Goal: Task Accomplishment & Management: Manage account settings

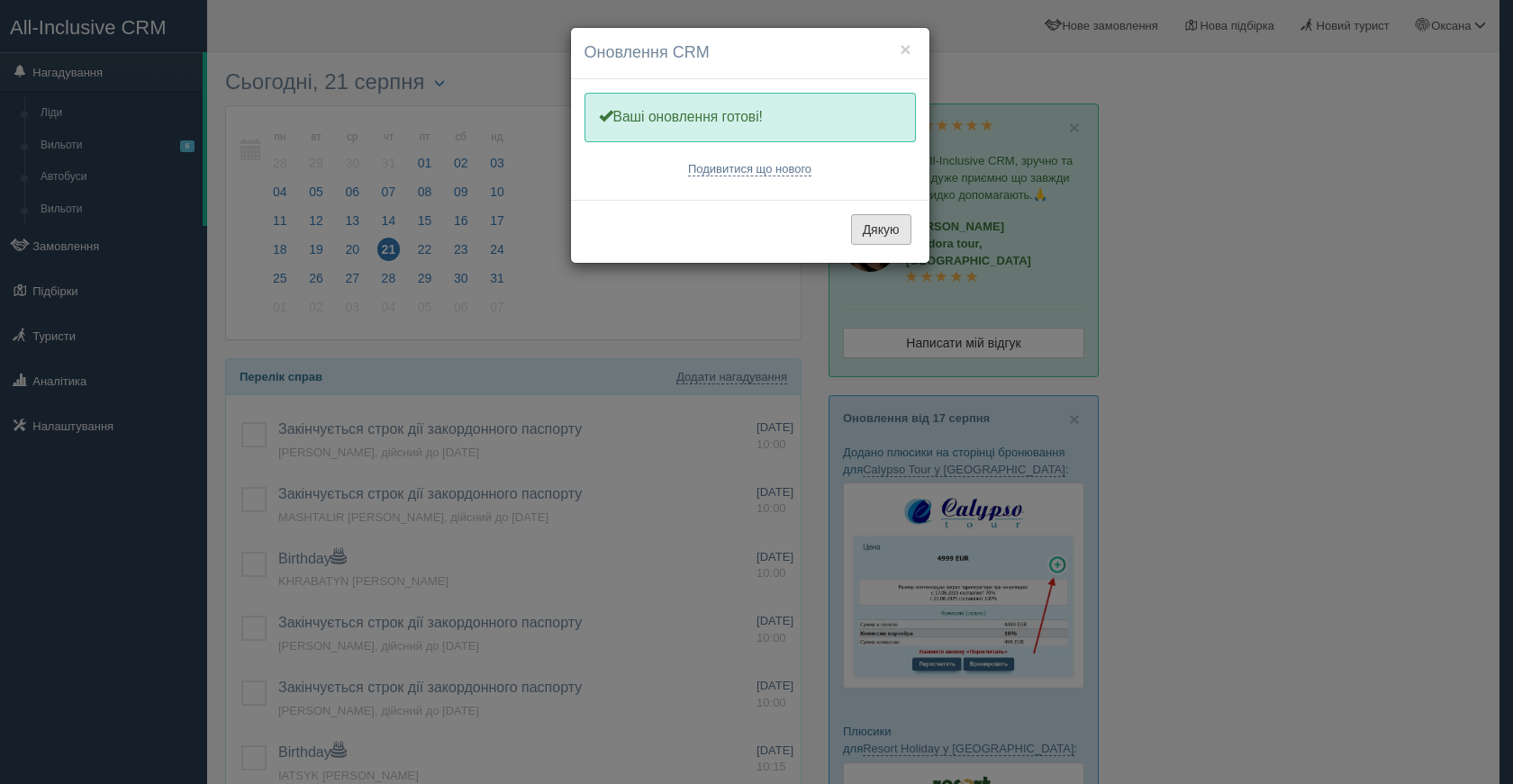
click at [870, 231] on button "Дякую" at bounding box center [881, 229] width 61 height 31
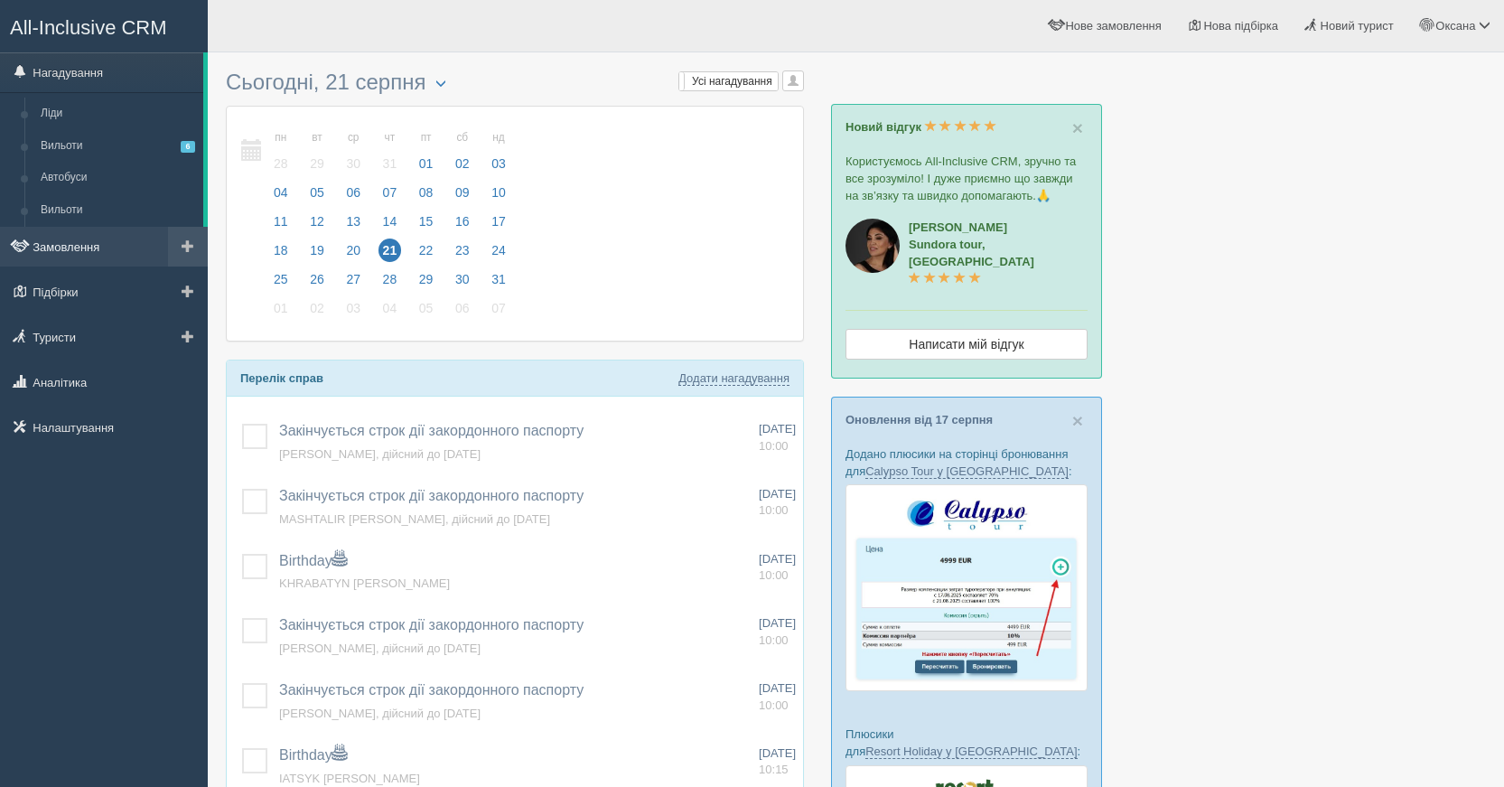
click at [84, 239] on link "Замовлення" at bounding box center [104, 247] width 208 height 40
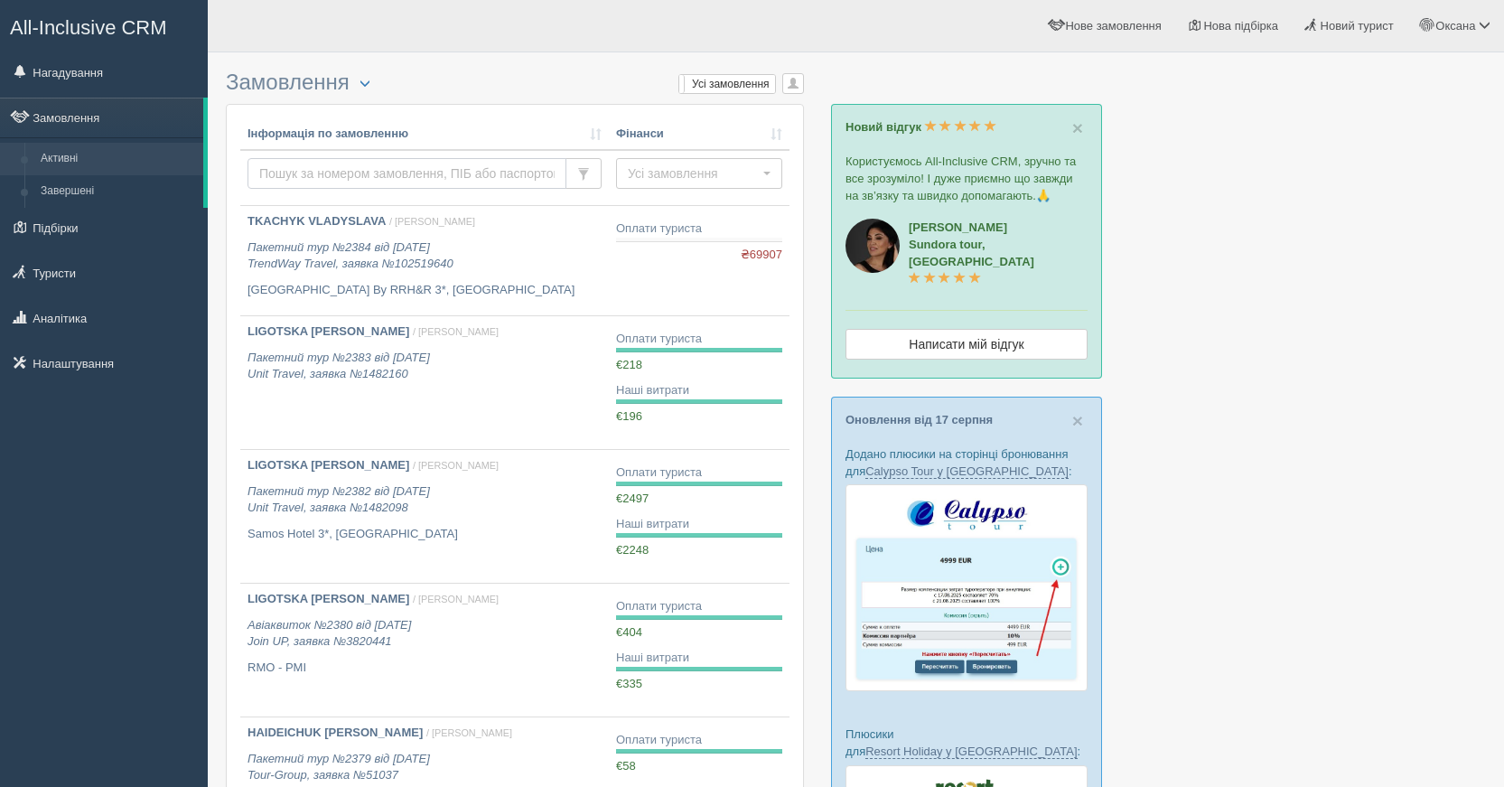
click at [322, 175] on input "text" at bounding box center [407, 173] width 319 height 31
type input "mandzi"
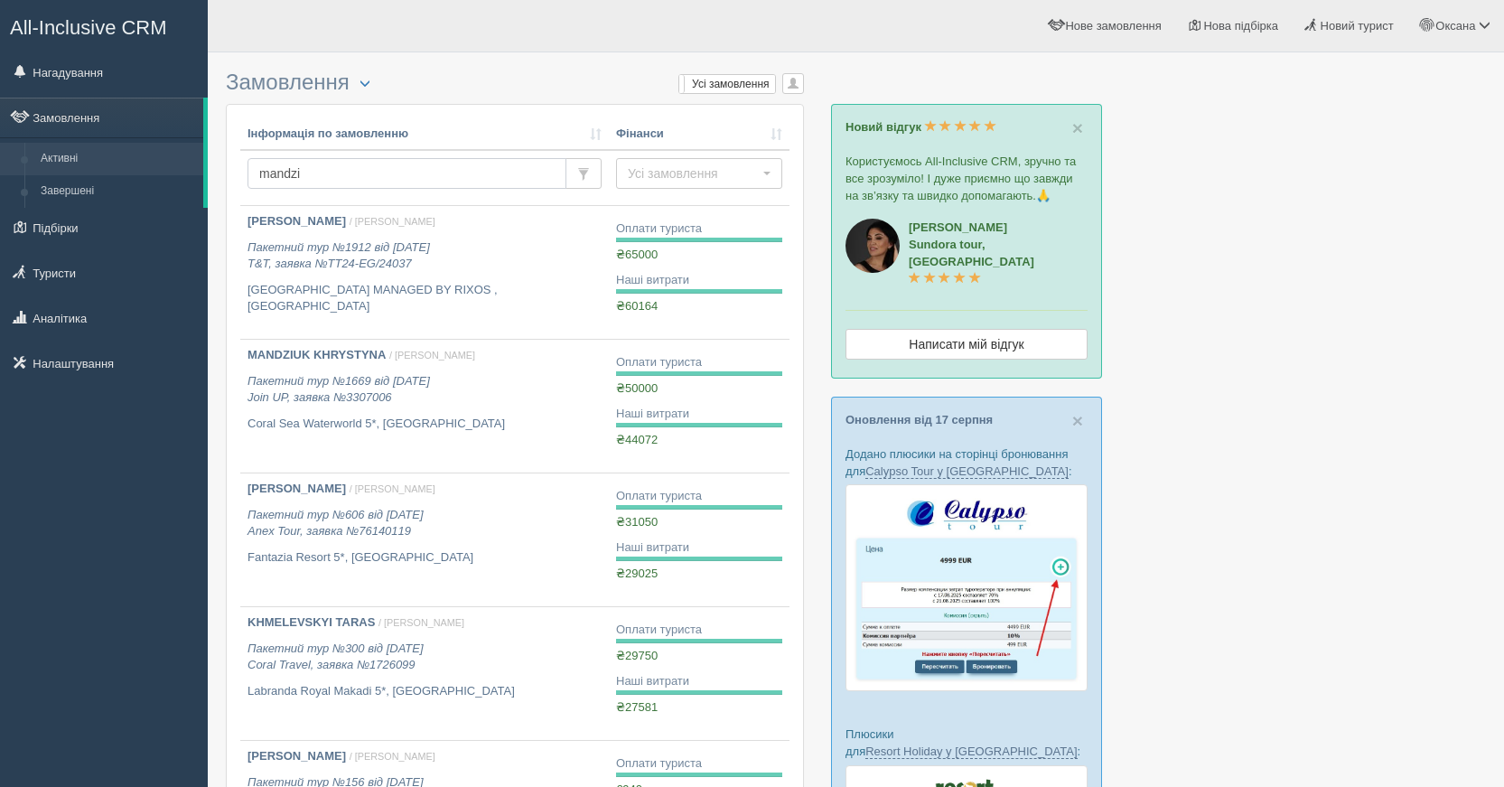
click at [340, 175] on input "mandzi" at bounding box center [407, 173] width 319 height 31
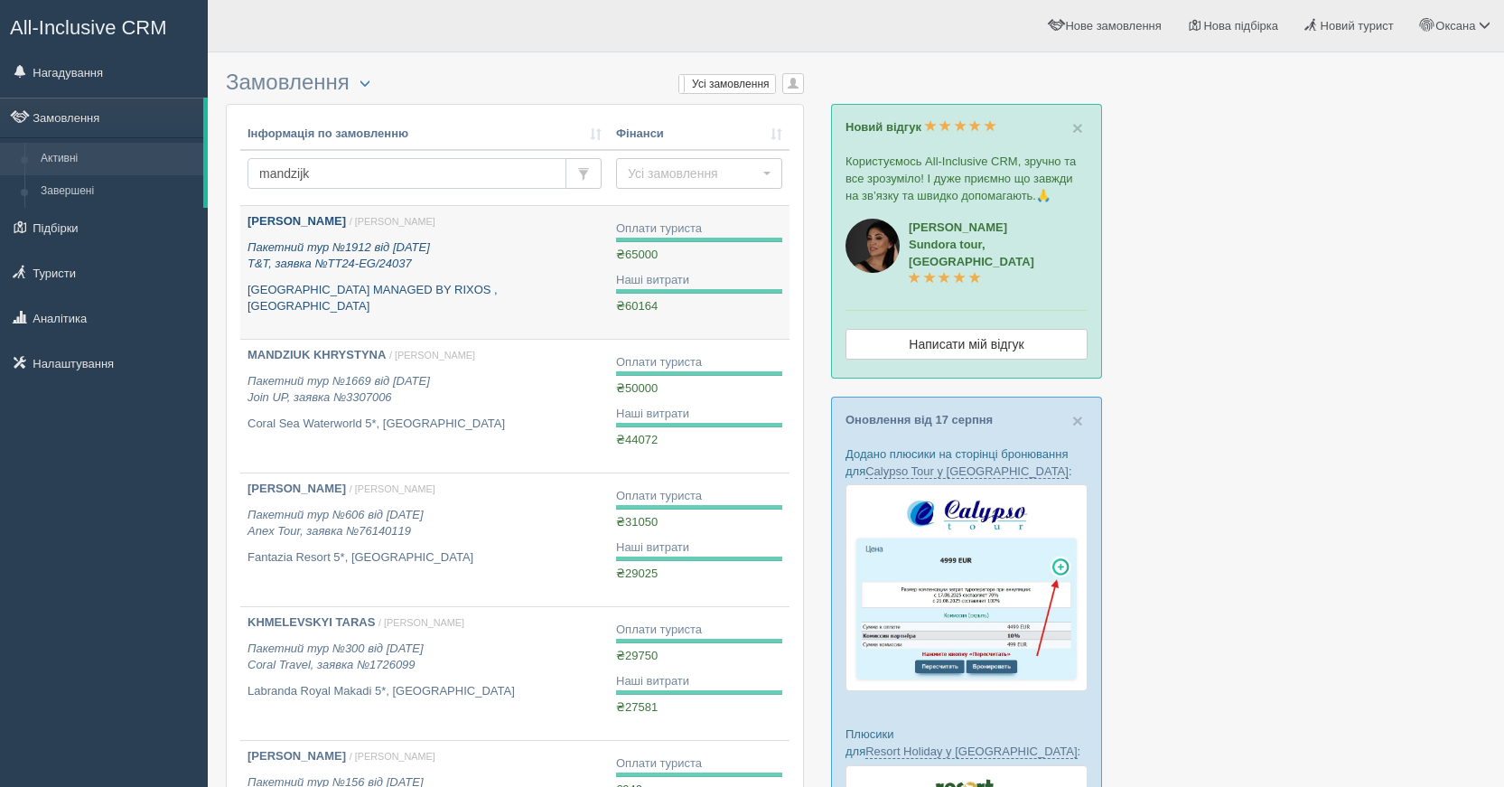
type input "mandzijk"
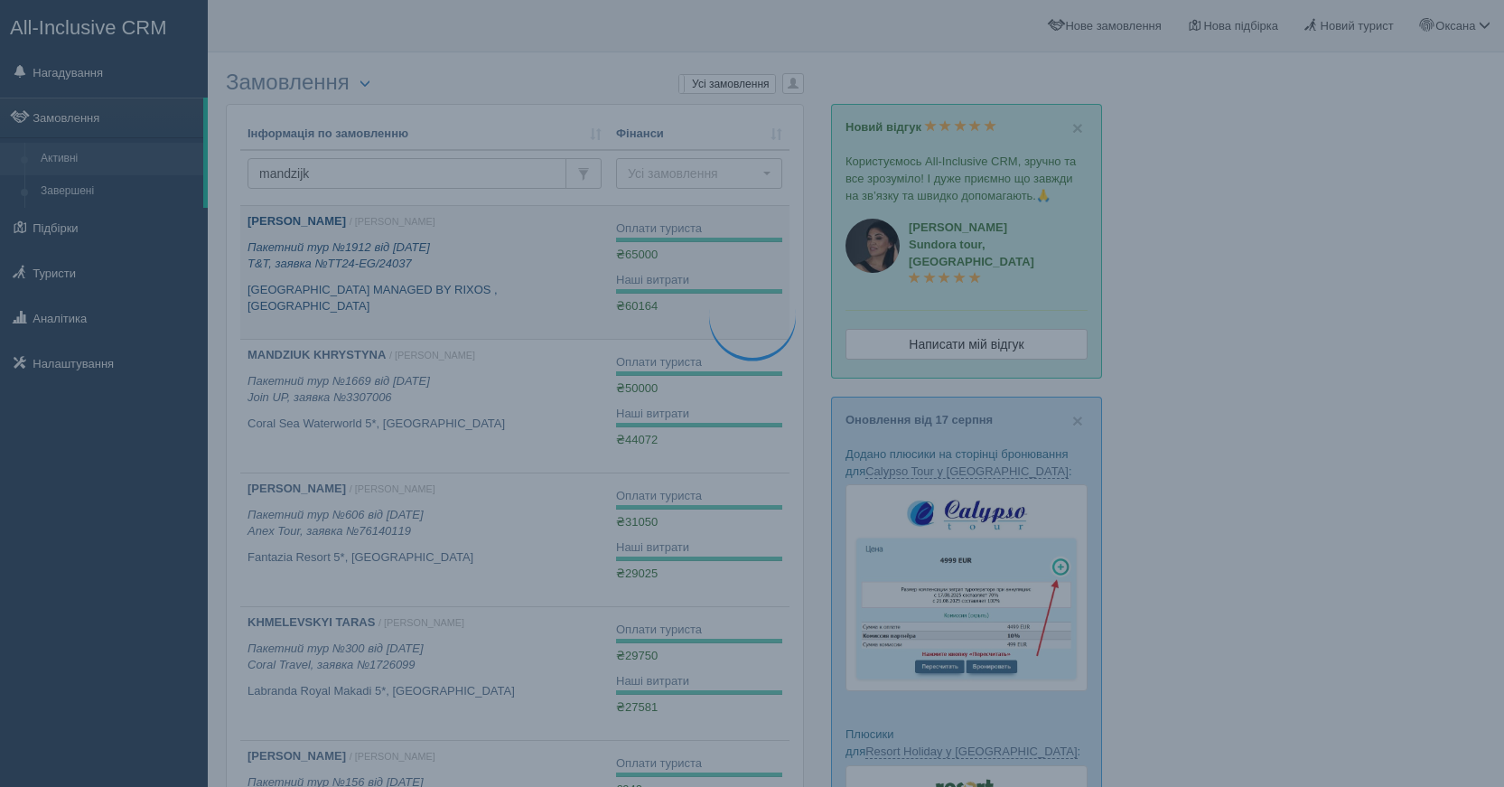
click at [420, 299] on link "MANDZIUK LIUDMYLA / Уляна М. Пакетний тур №1912 від 12.11.2024 T&T, заявка №TT2…" at bounding box center [424, 272] width 369 height 133
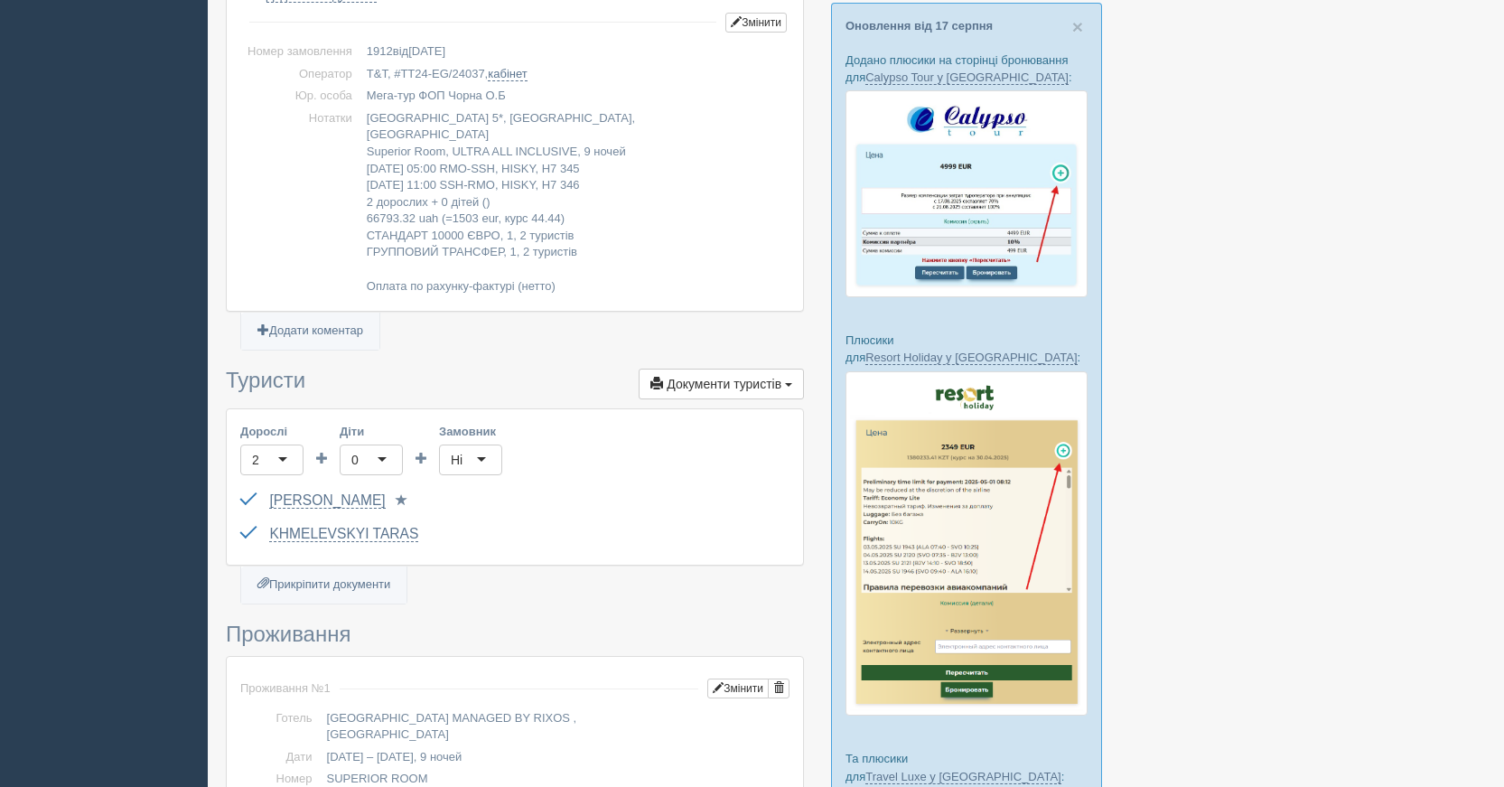
scroll to position [452, 0]
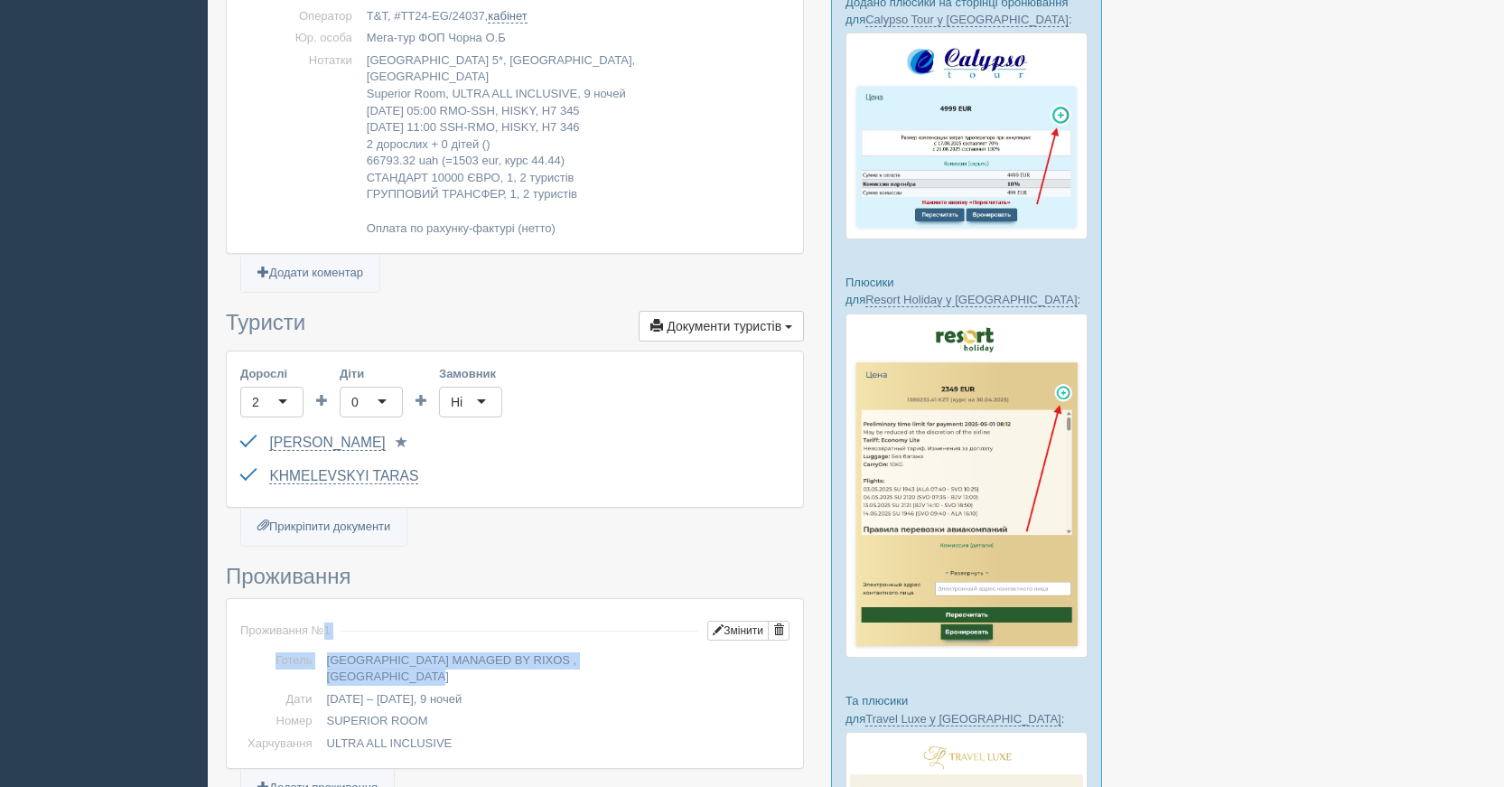
drag, startPoint x: 321, startPoint y: 629, endPoint x: 560, endPoint y: 637, distance: 239.5
click at [560, 637] on div "Проживання № 1 Змінити Готель GOLF BEACH RESORT MANAGED BY RIXOS , Єгипет Дати" at bounding box center [514, 683] width 549 height 143
click at [337, 615] on td at bounding box center [520, 630] width 378 height 37
drag, startPoint x: 330, startPoint y: 631, endPoint x: 538, endPoint y: 642, distance: 209.0
click at [538, 642] on div "Проживання № 1 Змінити Готель GOLF BEACH RESORT MANAGED BY RIXOS , Єгипет Дати" at bounding box center [514, 683] width 549 height 143
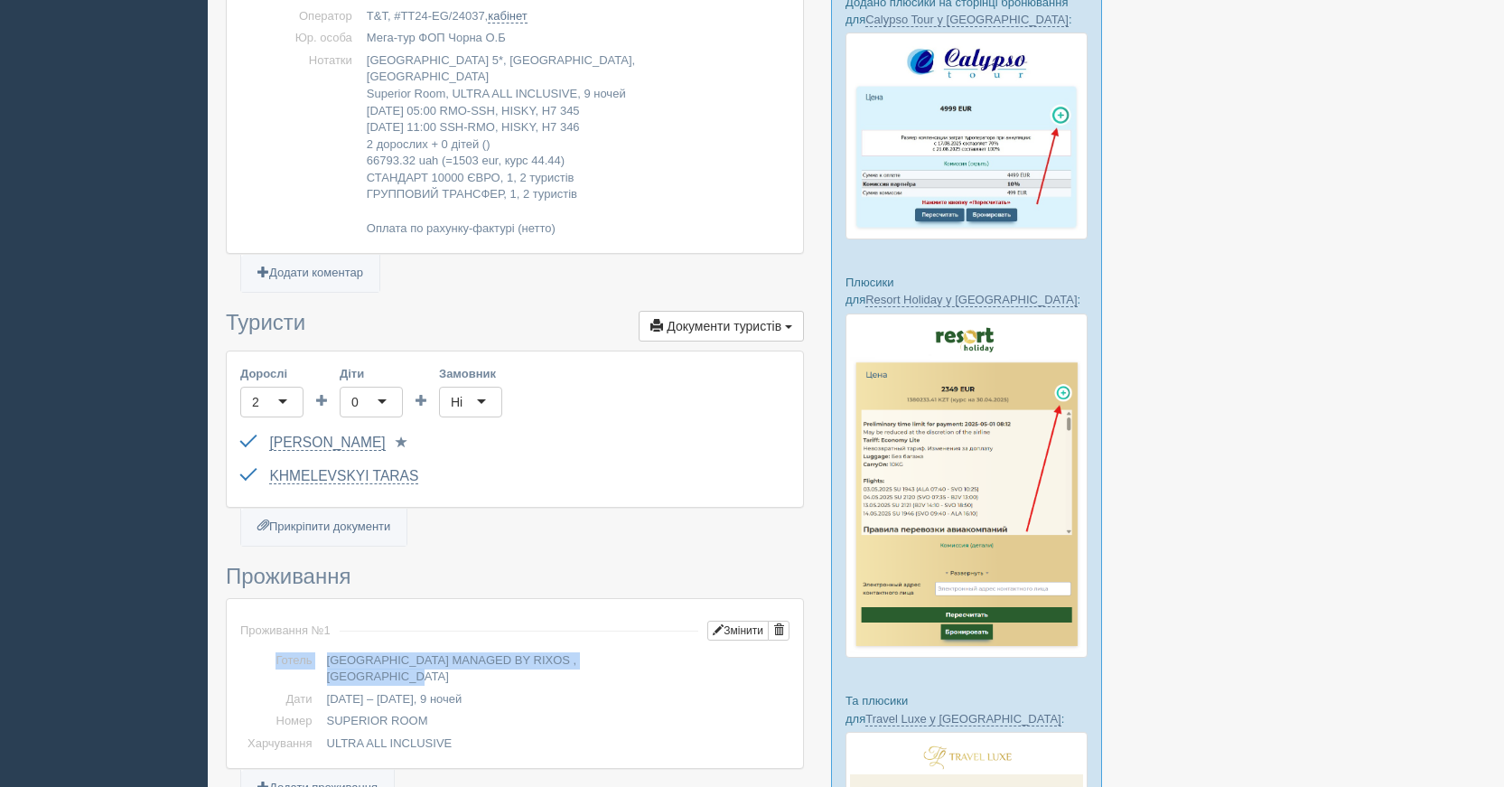
click at [553, 623] on td at bounding box center [520, 630] width 378 height 37
drag, startPoint x: 628, startPoint y: 642, endPoint x: 330, endPoint y: 644, distance: 298.1
click at [330, 650] on td "GOLF BEACH RESORT MANAGED BY RIXOS , Єгипет" at bounding box center [555, 669] width 470 height 39
copy td "GOLF BEACH RESORT MANAGED BY RIXOS , Єгипет"
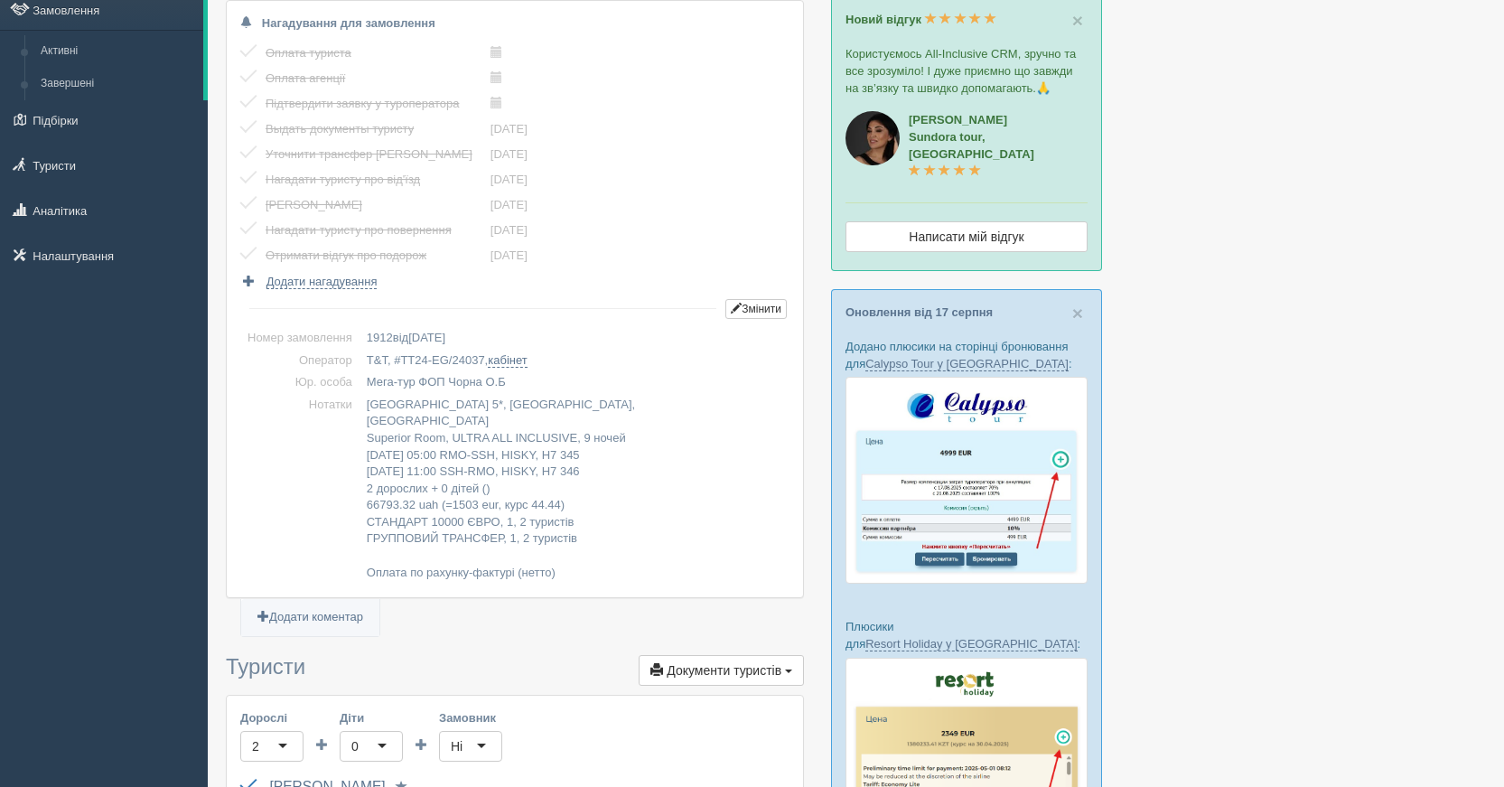
scroll to position [90, 0]
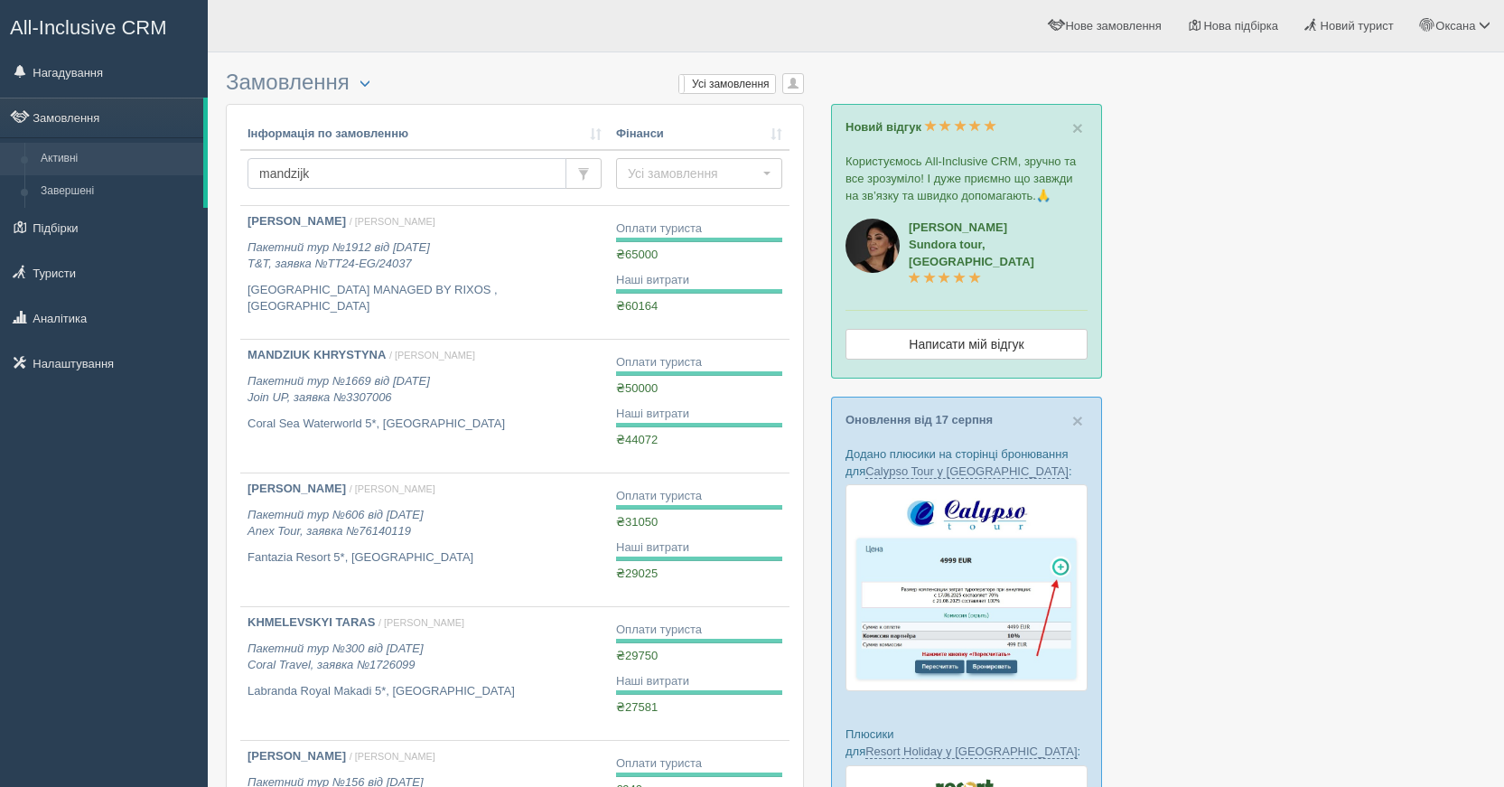
click at [358, 178] on input "mandzijk" at bounding box center [407, 173] width 319 height 31
drag, startPoint x: 358, startPoint y: 178, endPoint x: 224, endPoint y: 172, distance: 133.8
click at [224, 172] on div "Замовлення Турист в офісі Скачати в Excel Розширений пошук... Мої замовлення Ус…" at bounding box center [856, 757] width 1296 height 1514
type input "swissotel"
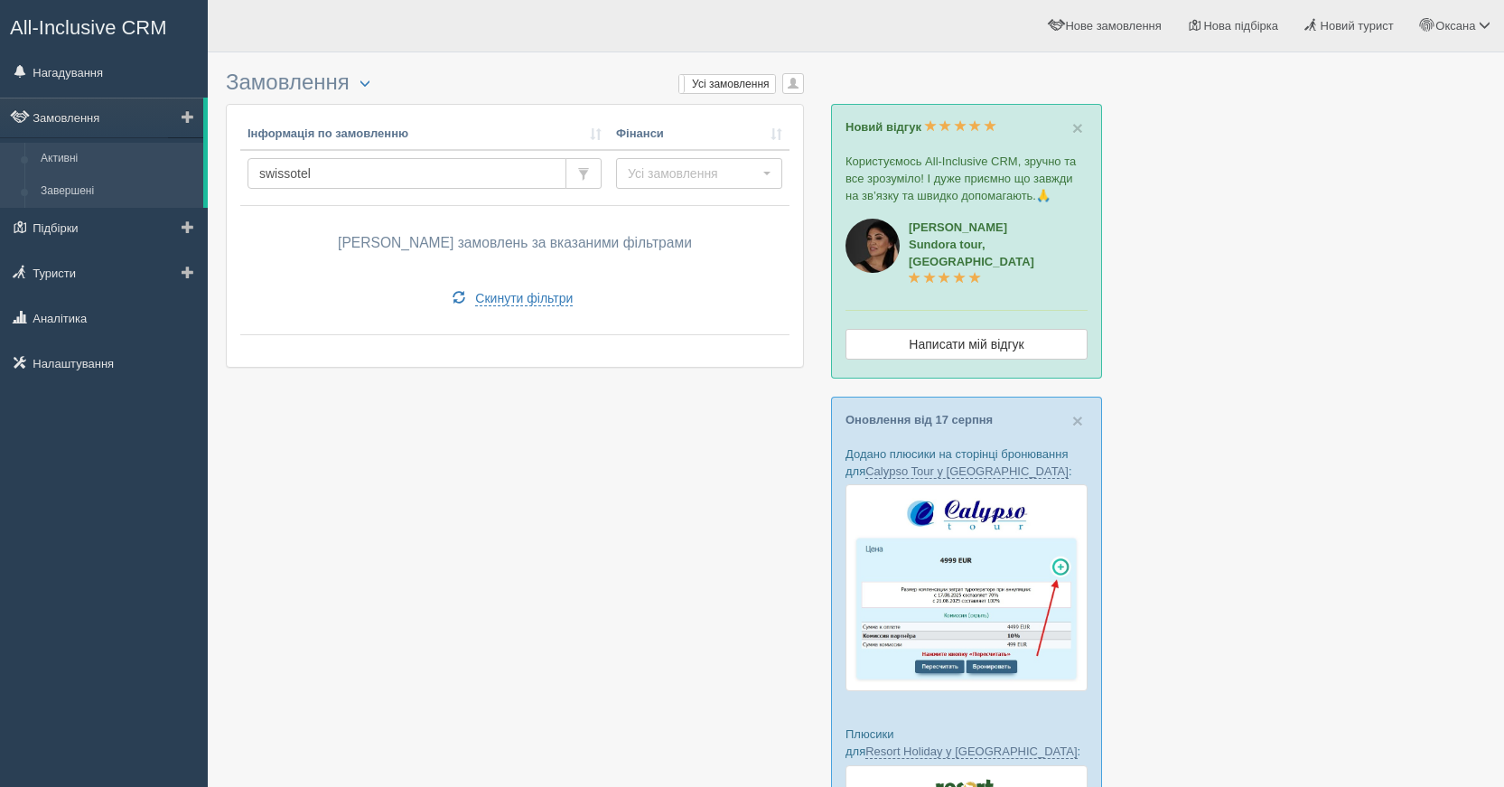
click at [83, 202] on link "Завершені" at bounding box center [118, 191] width 171 height 33
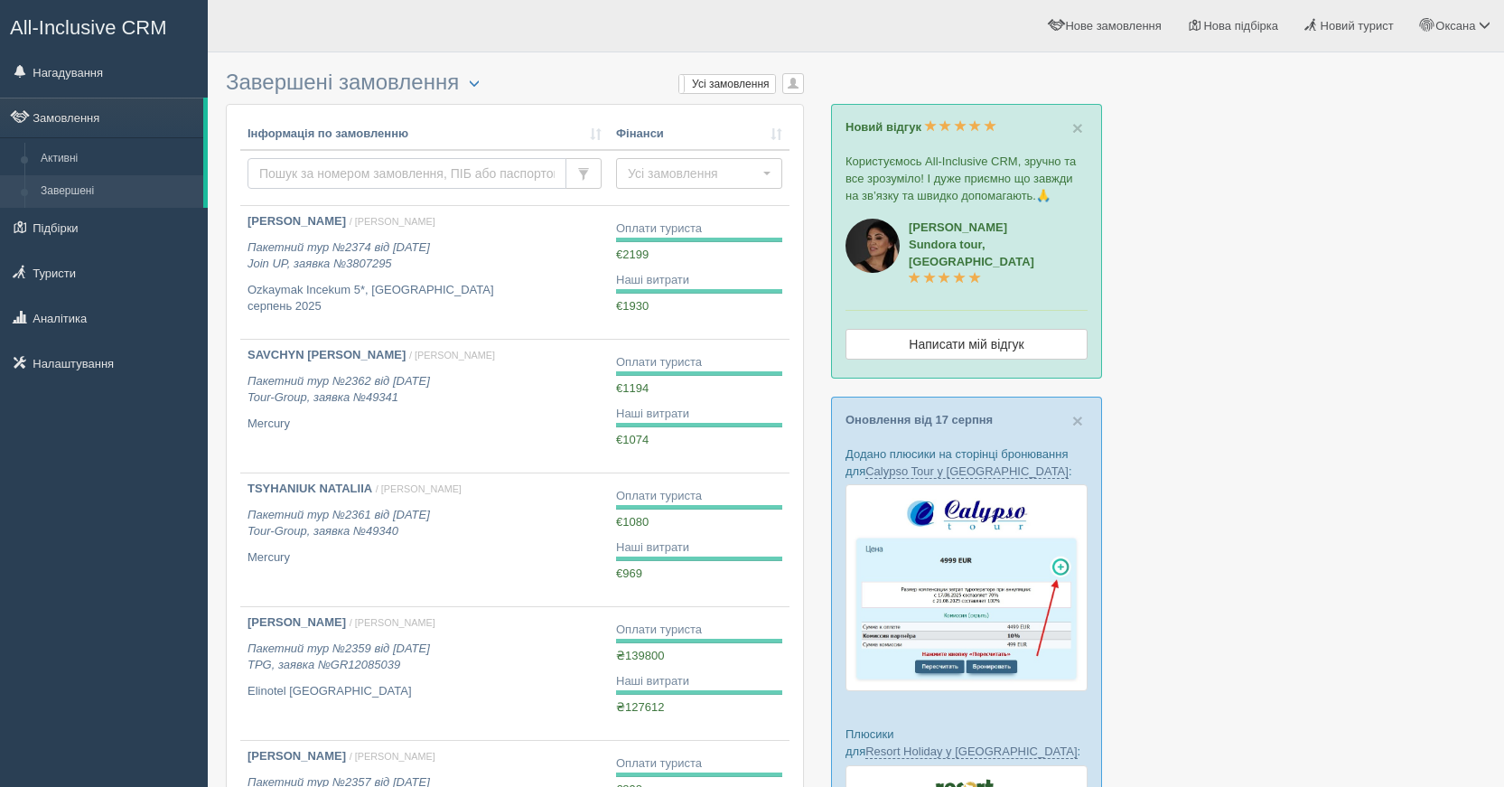
click at [317, 184] on input "text" at bounding box center [407, 173] width 319 height 31
type input "swissotel"
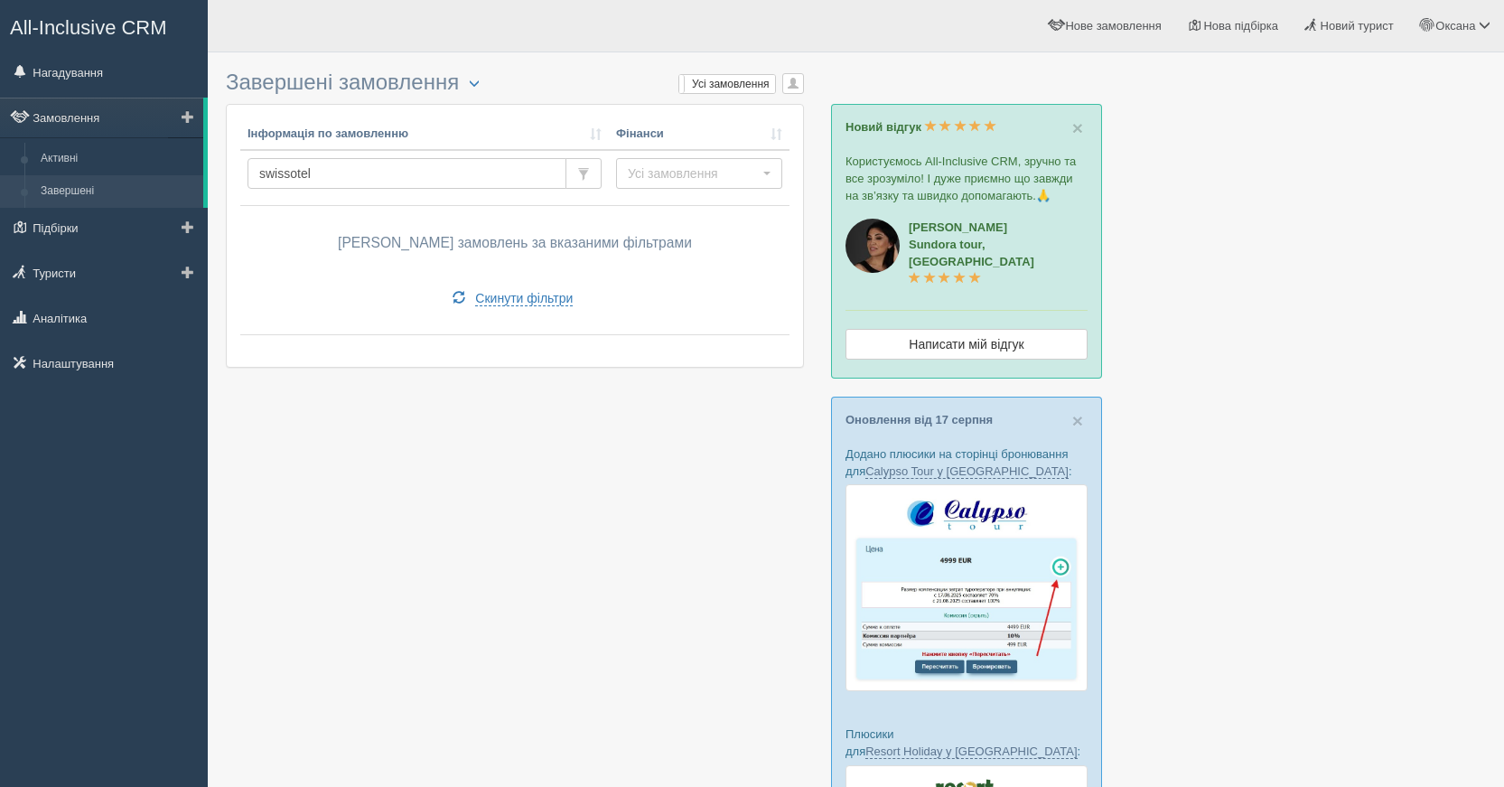
click at [98, 188] on link "Завершені" at bounding box center [118, 191] width 171 height 33
drag, startPoint x: 327, startPoint y: 178, endPoint x: 217, endPoint y: 178, distance: 110.2
click at [217, 178] on div "Завершені замовлення Турист в офісі Скачати в Excel Розширений пошук... Мої зам…" at bounding box center [856, 757] width 1296 height 1514
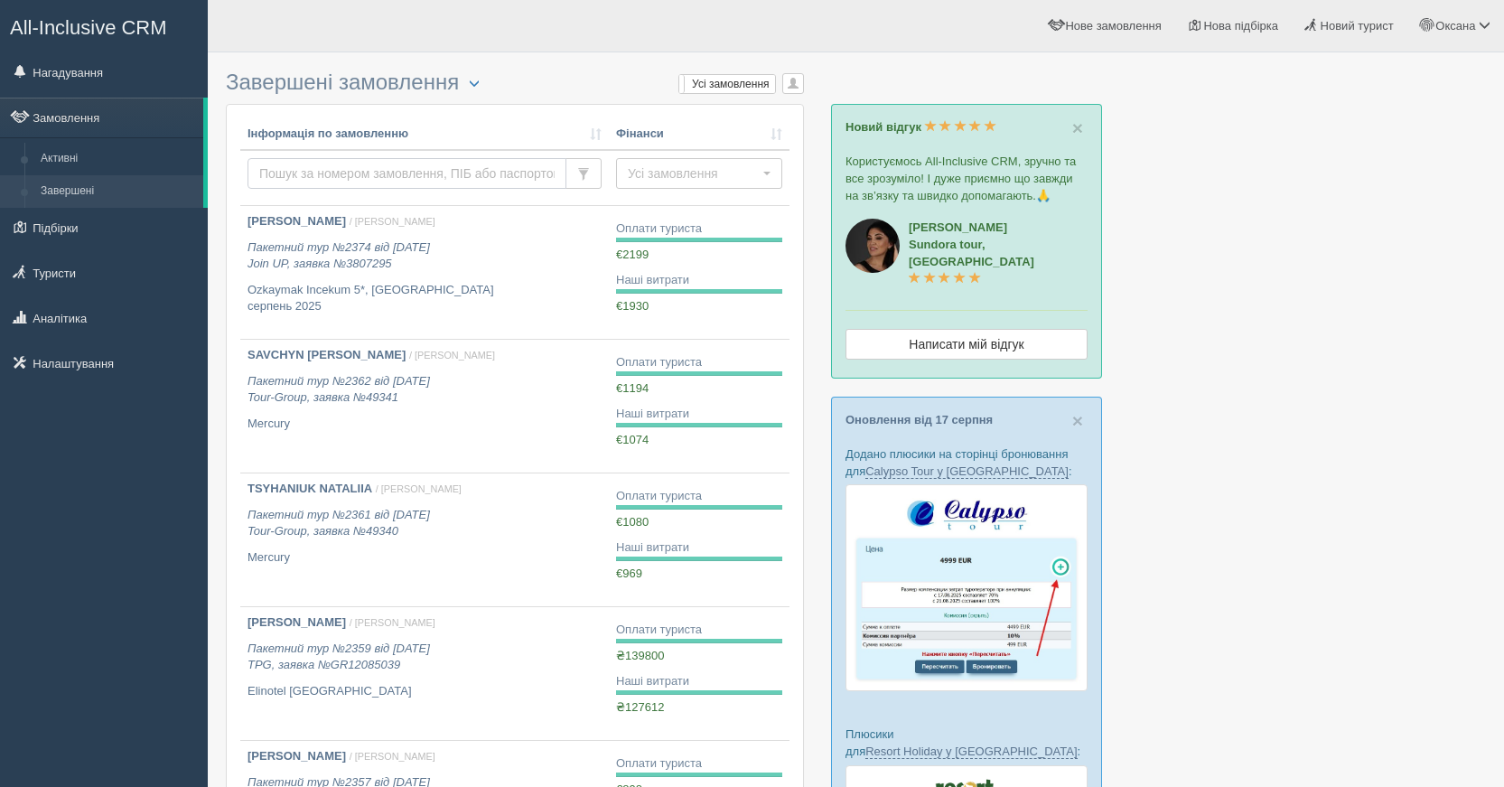
click at [293, 172] on input "text" at bounding box center [407, 173] width 319 height 31
type input "mandziuk"
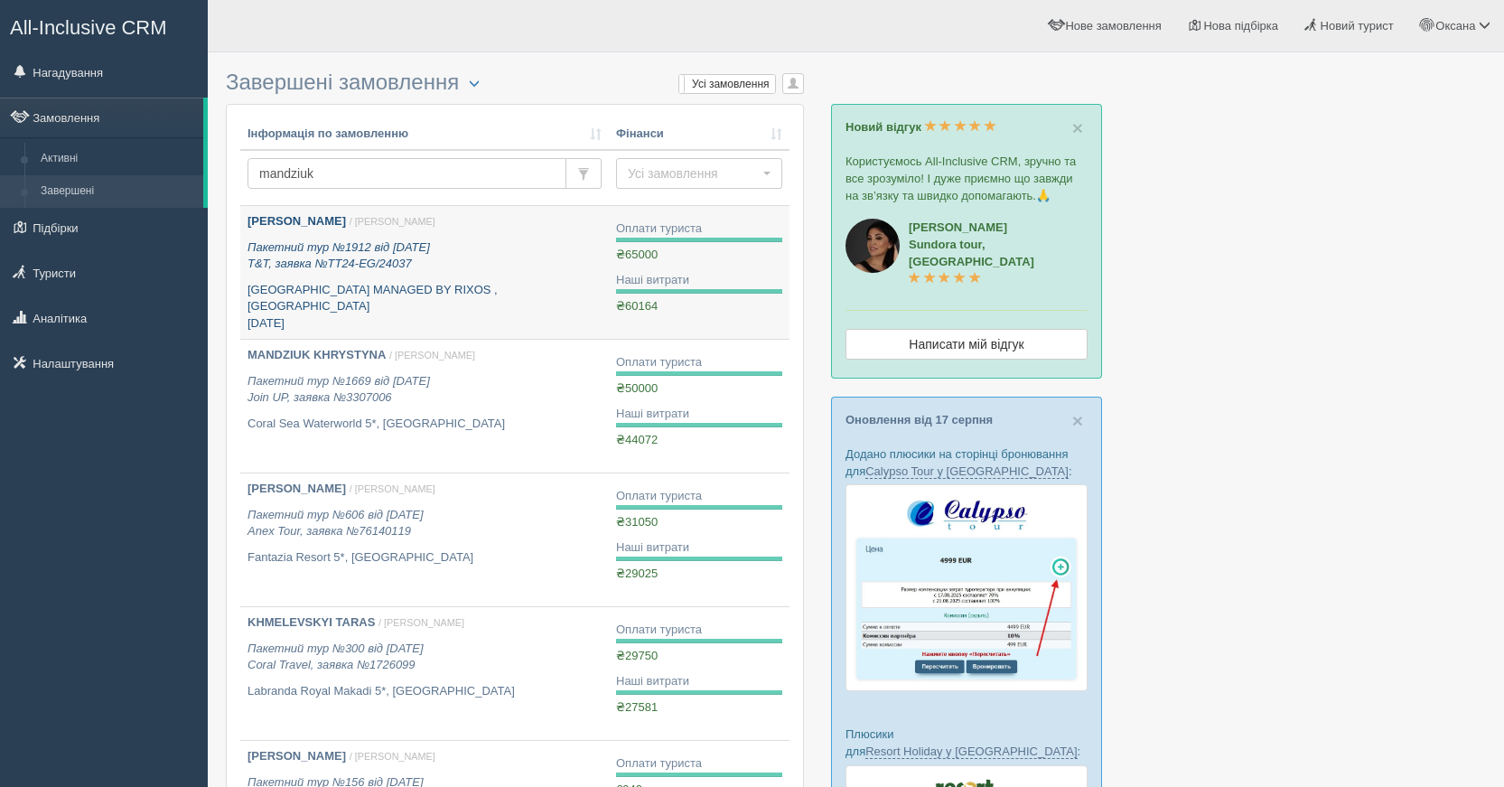
click at [403, 308] on p "[GEOGRAPHIC_DATA] MANAGED BY RIXOS , [GEOGRAPHIC_DATA] [DATE]" at bounding box center [425, 307] width 354 height 51
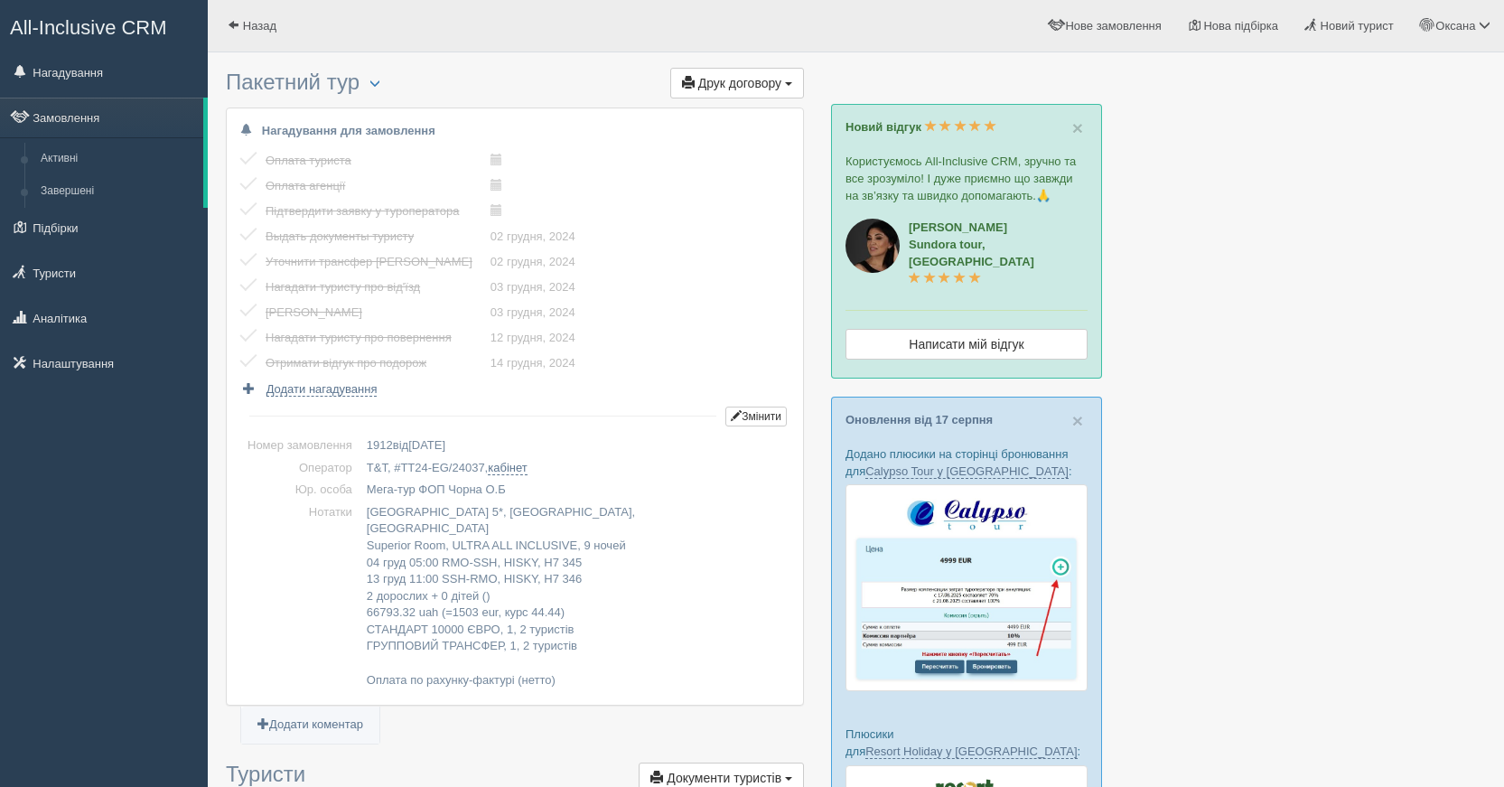
click at [203, 591] on div "All-Inclusive CRM Нагадування Замовлення Активні Завершені" at bounding box center [104, 393] width 208 height 787
click at [1443, 35] on link "Оксана" at bounding box center [1455, 25] width 97 height 51
click at [1458, 28] on span "Оксана" at bounding box center [1455, 26] width 40 height 14
click at [53, 153] on link "Активні" at bounding box center [118, 159] width 171 height 33
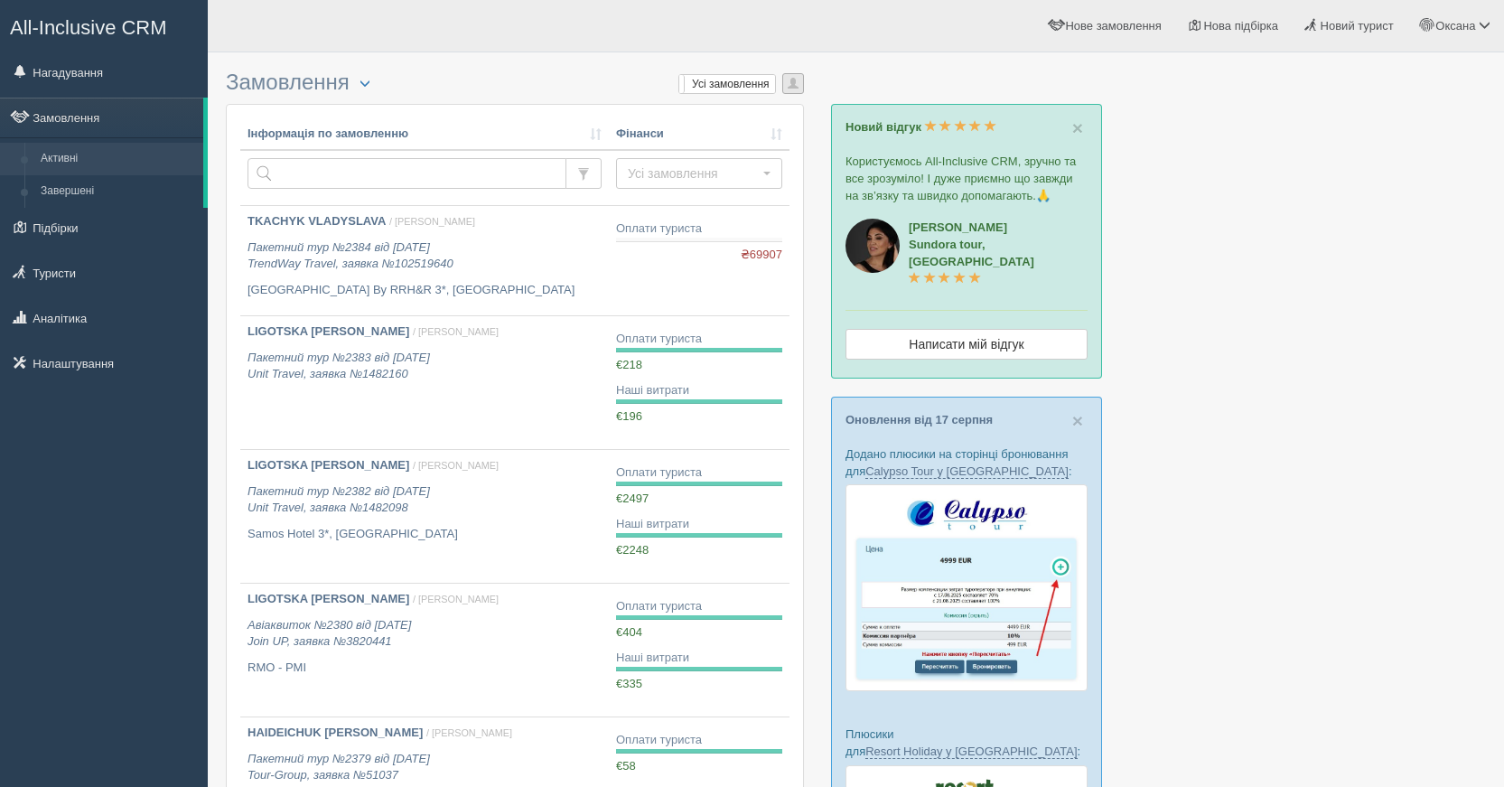
click at [800, 88] on button "button" at bounding box center [793, 83] width 22 height 21
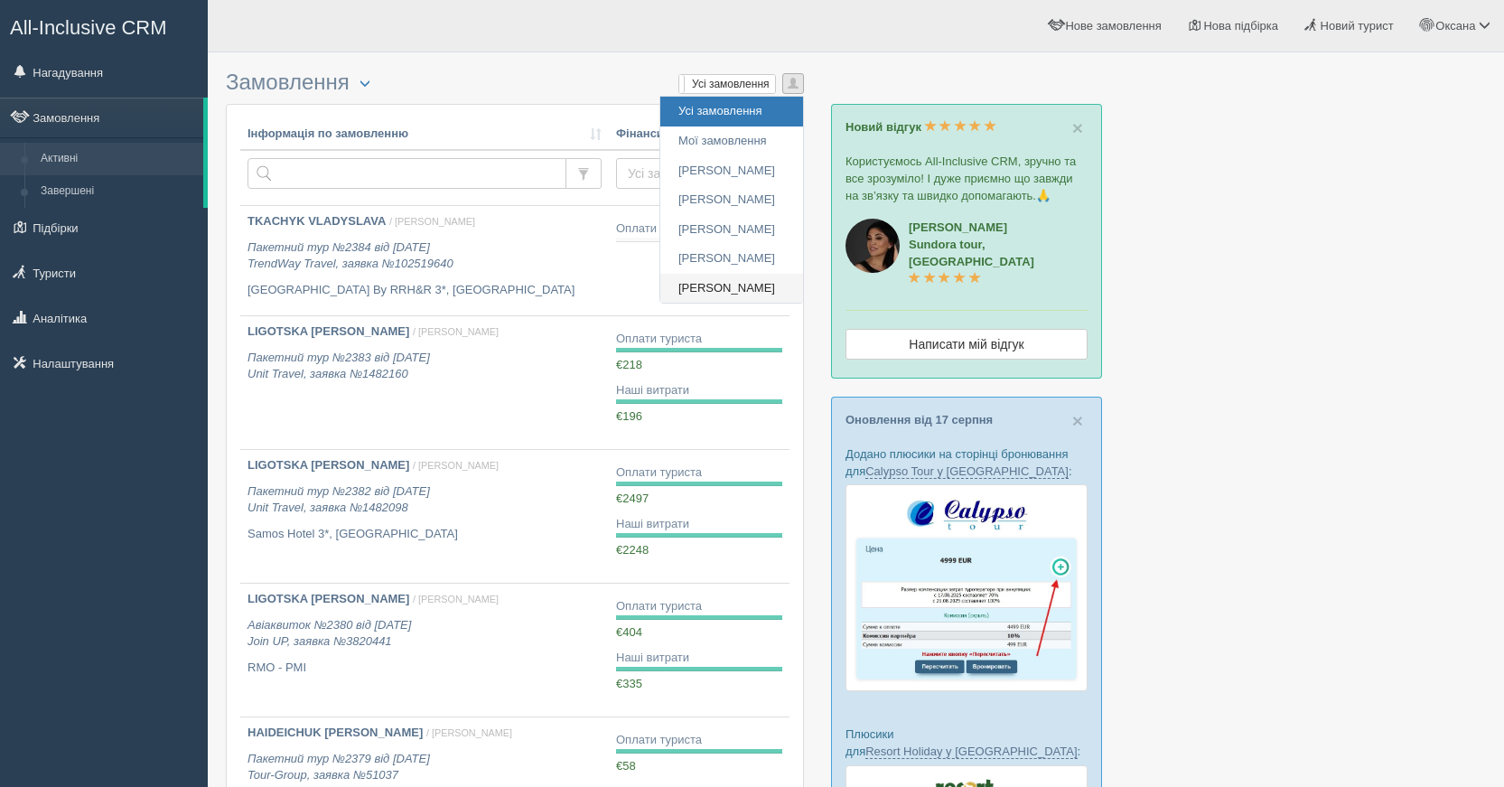
click at [734, 278] on link "[PERSON_NAME]" at bounding box center [731, 289] width 143 height 30
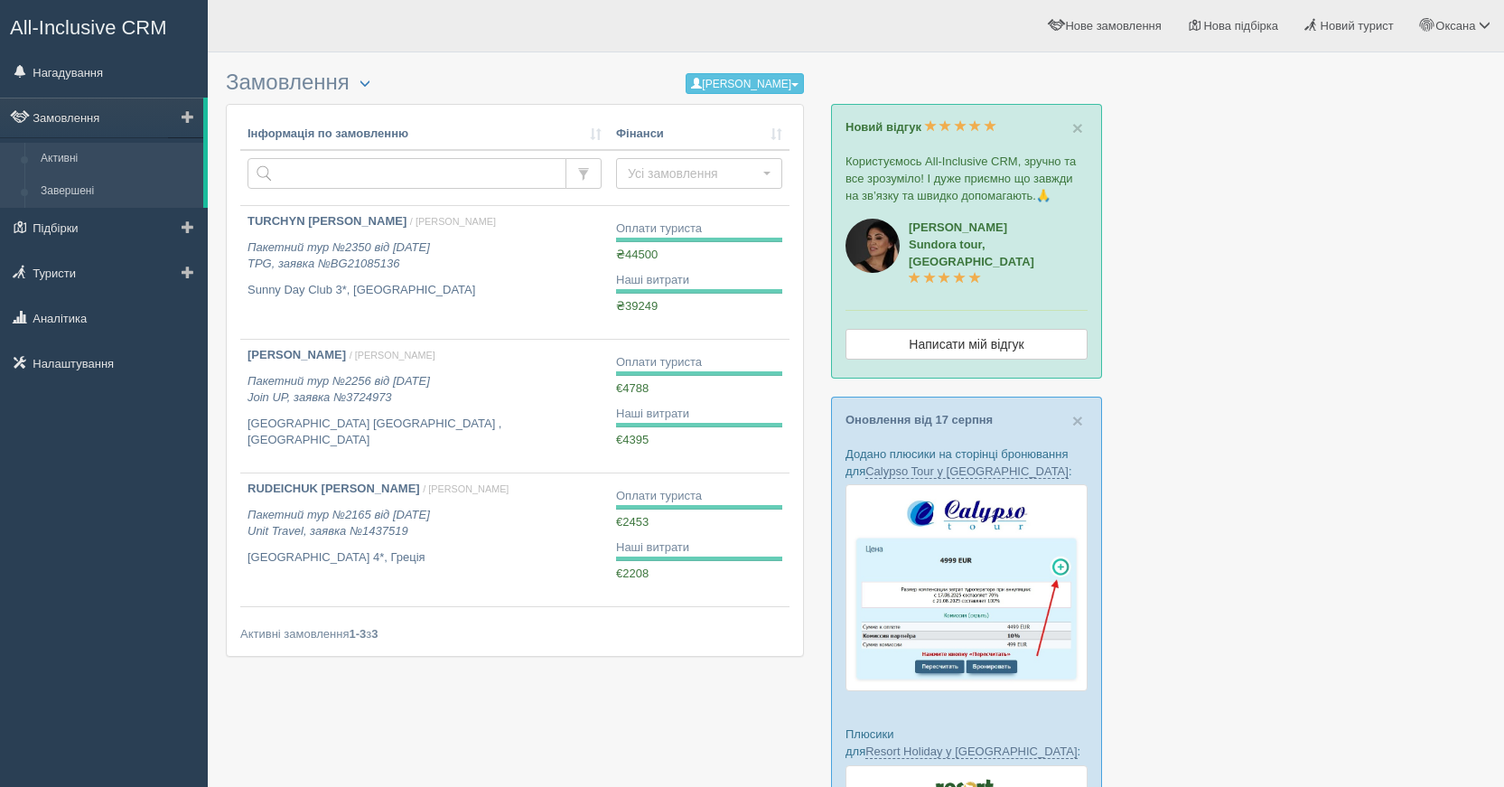
click at [58, 187] on link "Завершені" at bounding box center [118, 191] width 171 height 33
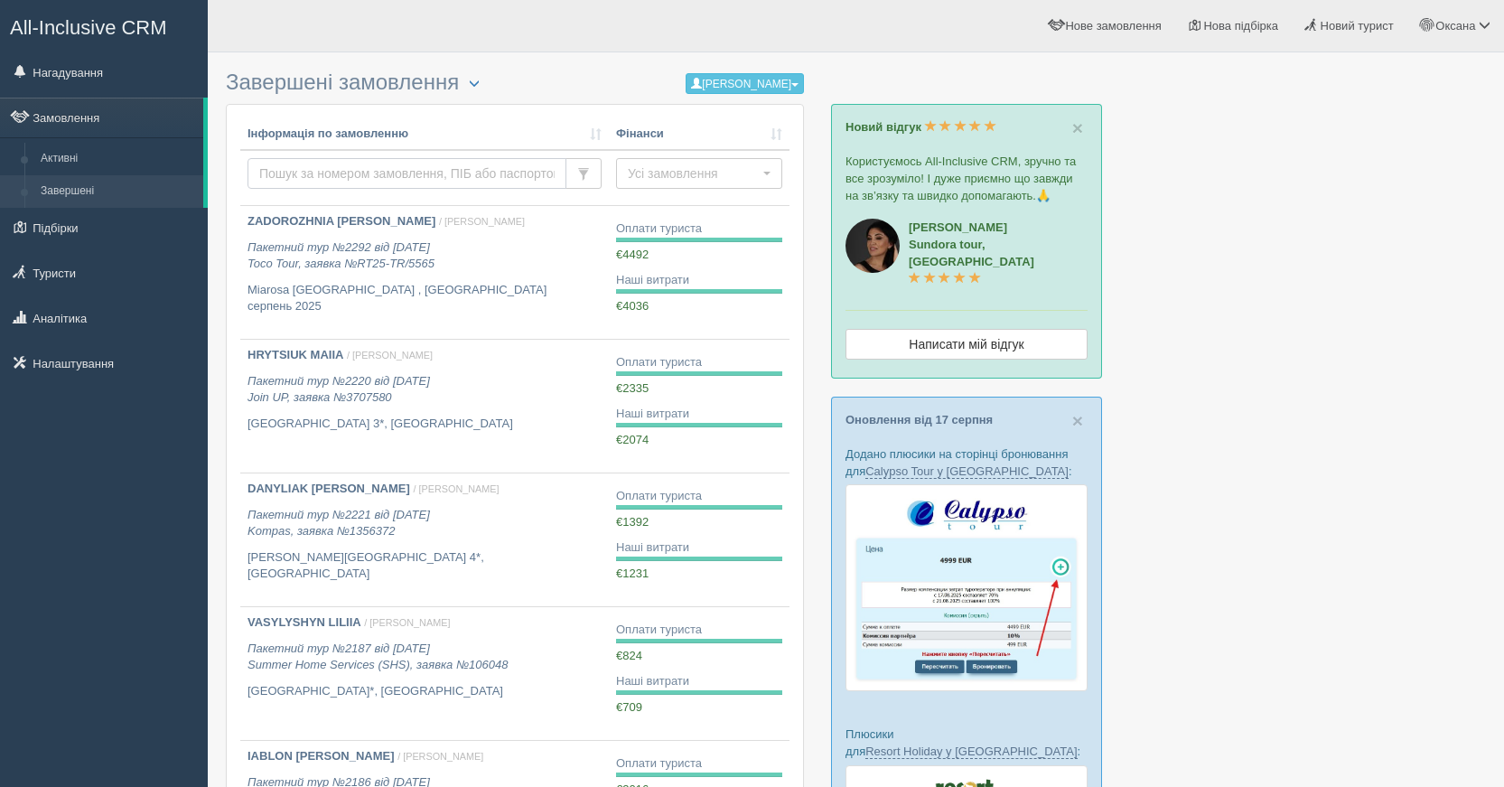
click at [328, 175] on input "text" at bounding box center [407, 173] width 319 height 31
type input "swissotel"
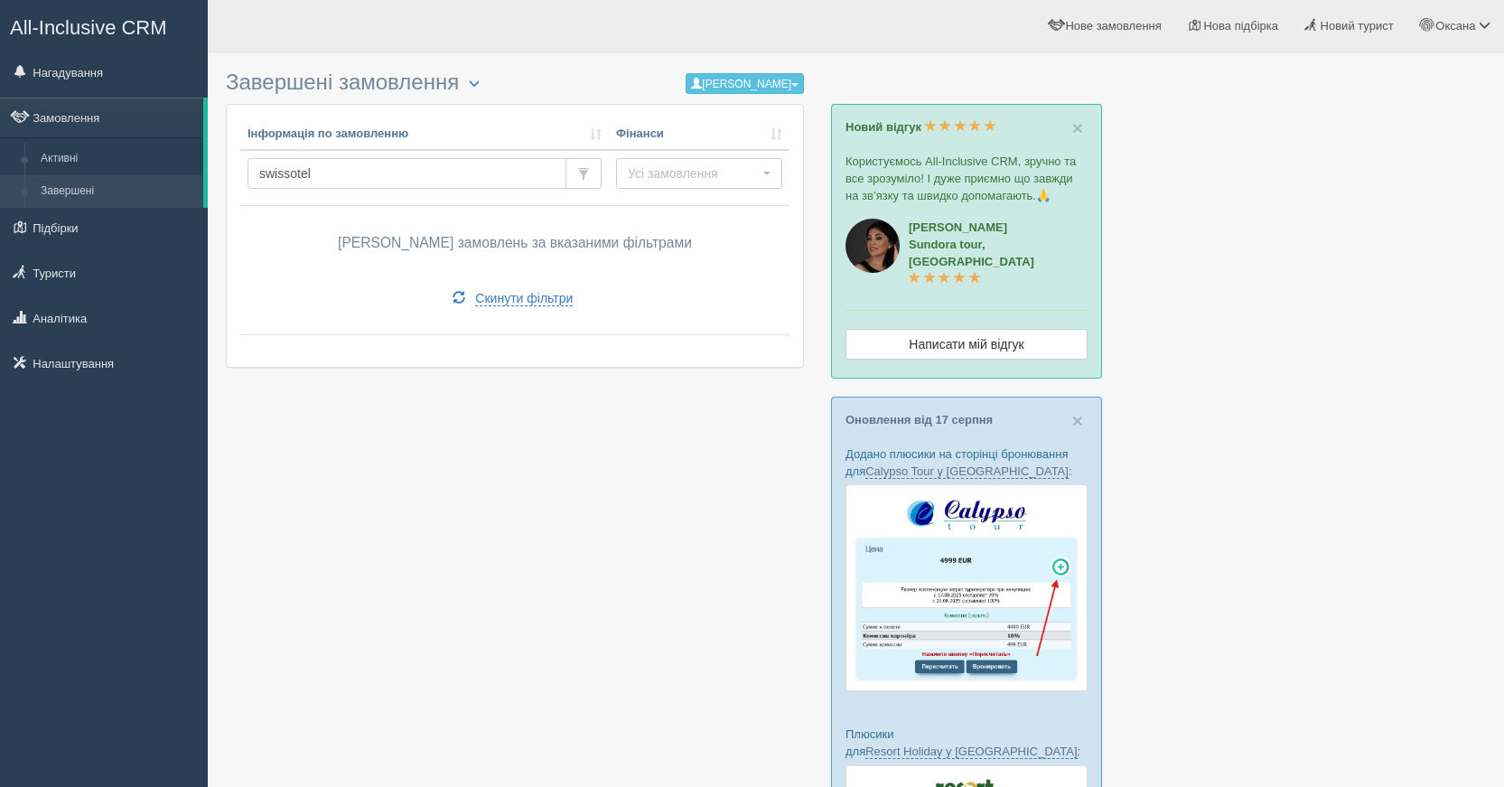
drag, startPoint x: 377, startPoint y: 181, endPoint x: 248, endPoint y: 183, distance: 128.3
click at [248, 183] on input "swissotel" at bounding box center [407, 173] width 319 height 31
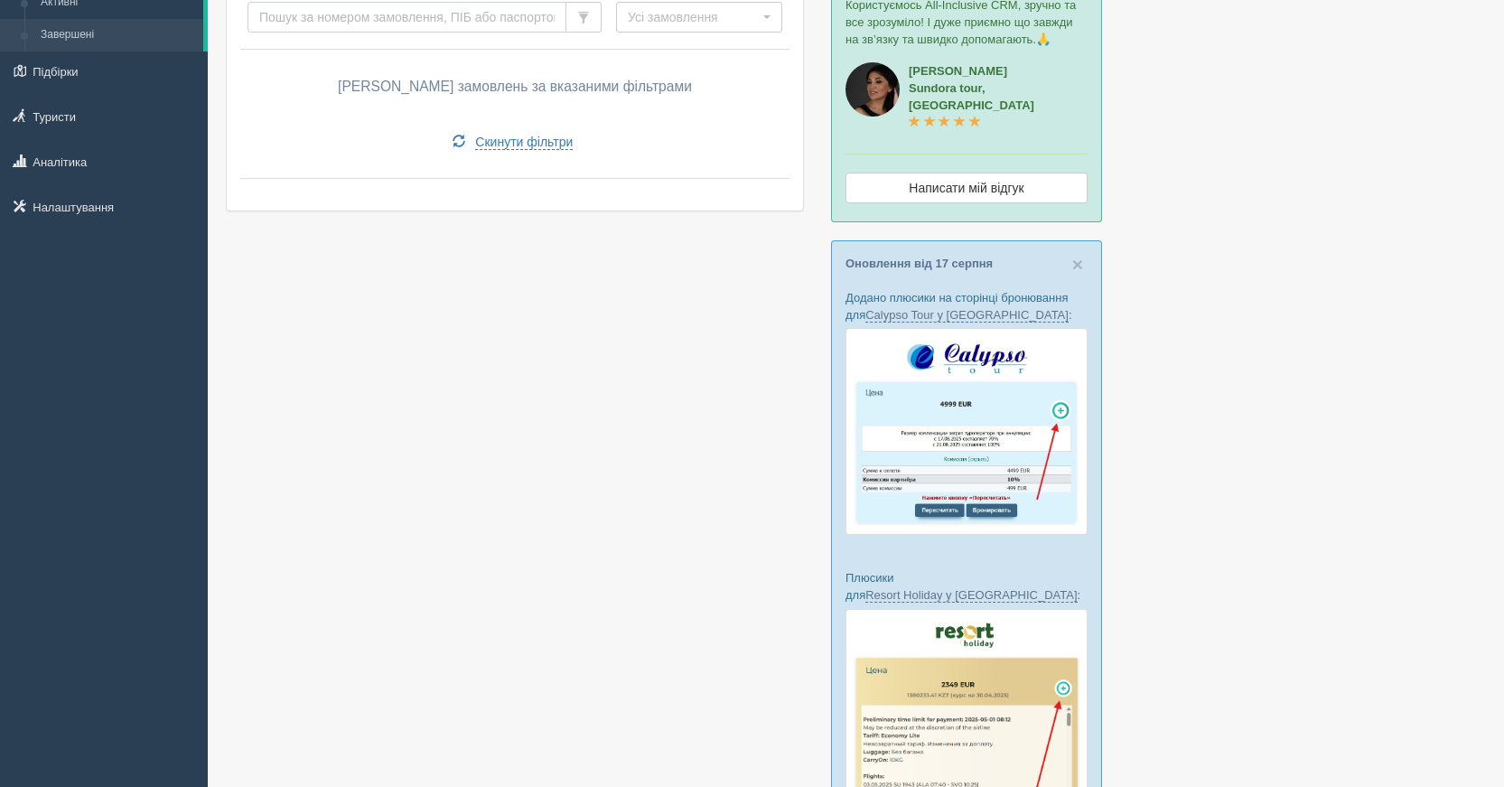
scroll to position [181, 0]
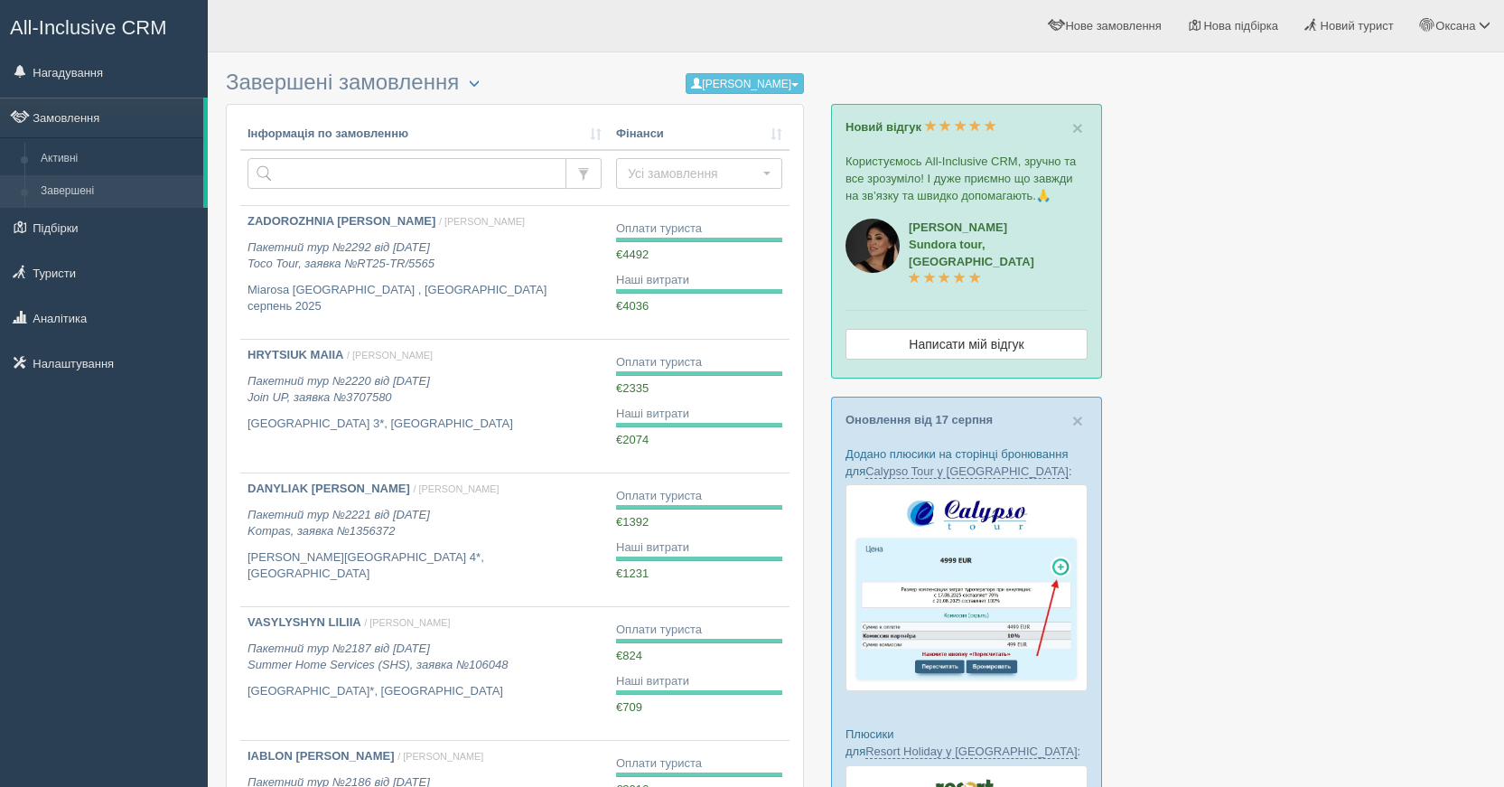
click at [2, 546] on div "All-Inclusive CRM Нагадування Замовлення Активні Завершені" at bounding box center [104, 393] width 208 height 787
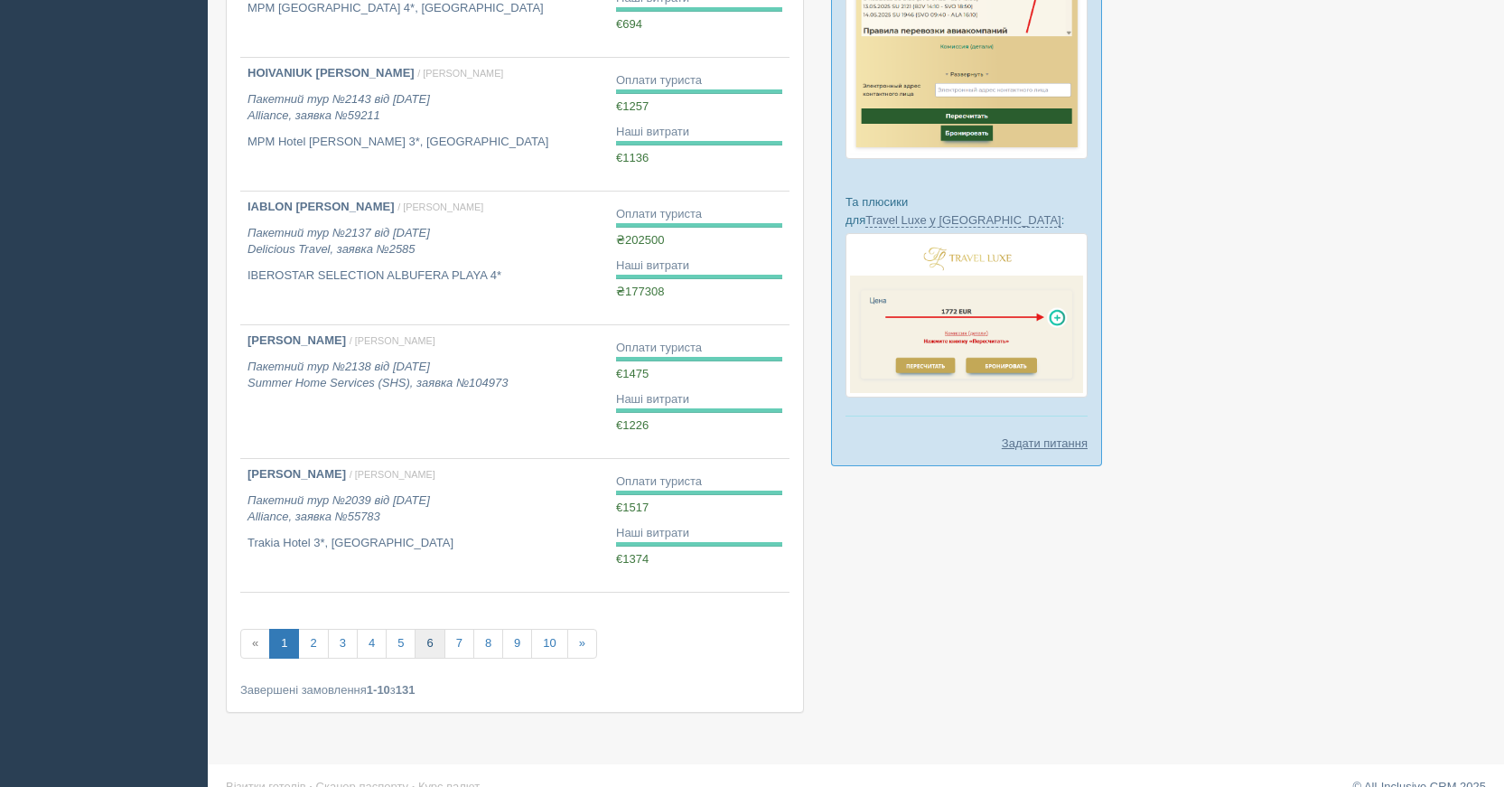
scroll to position [977, 0]
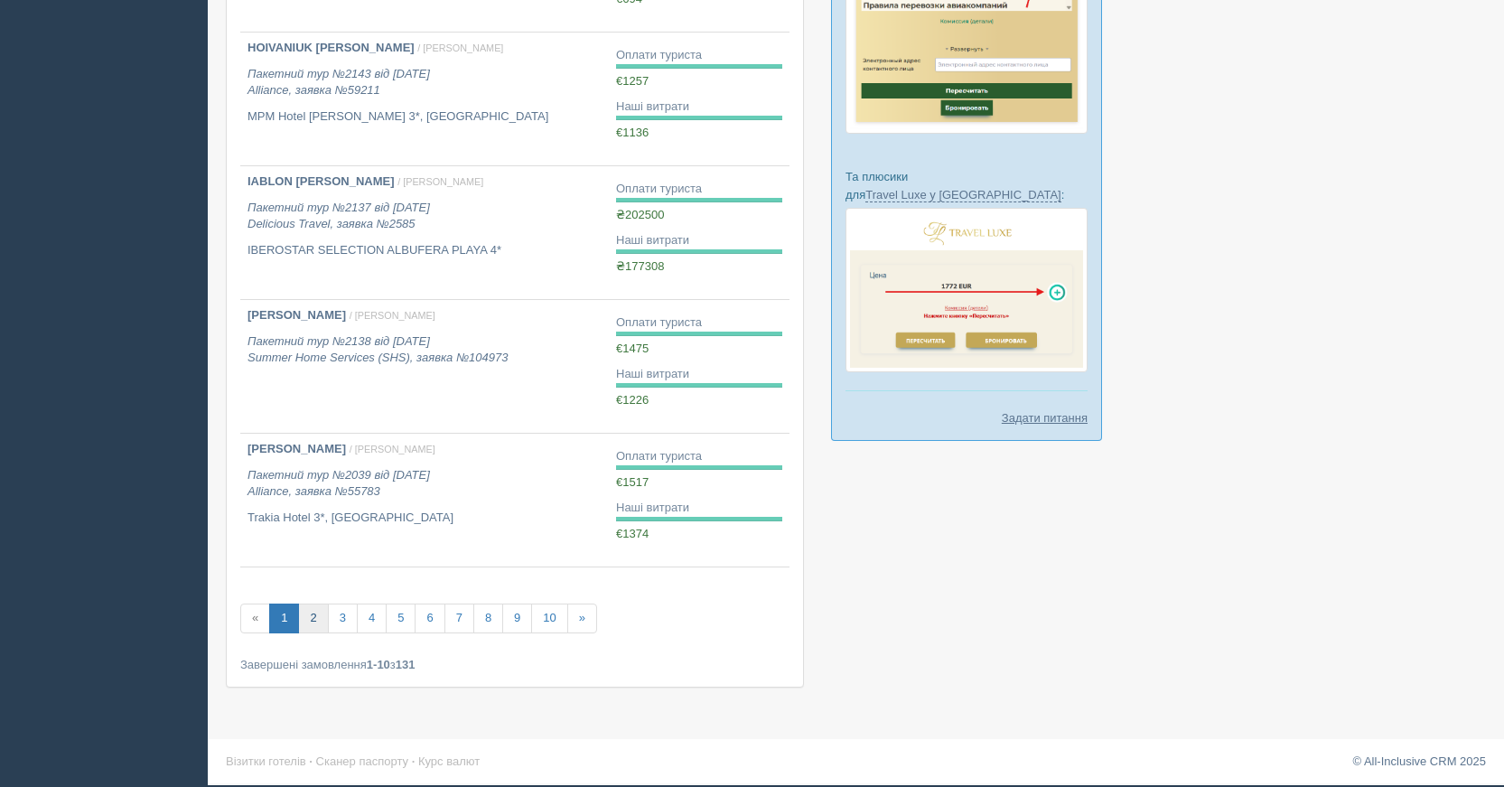
click at [319, 622] on link "2" at bounding box center [313, 618] width 30 height 30
click at [318, 621] on link "2" at bounding box center [313, 618] width 30 height 30
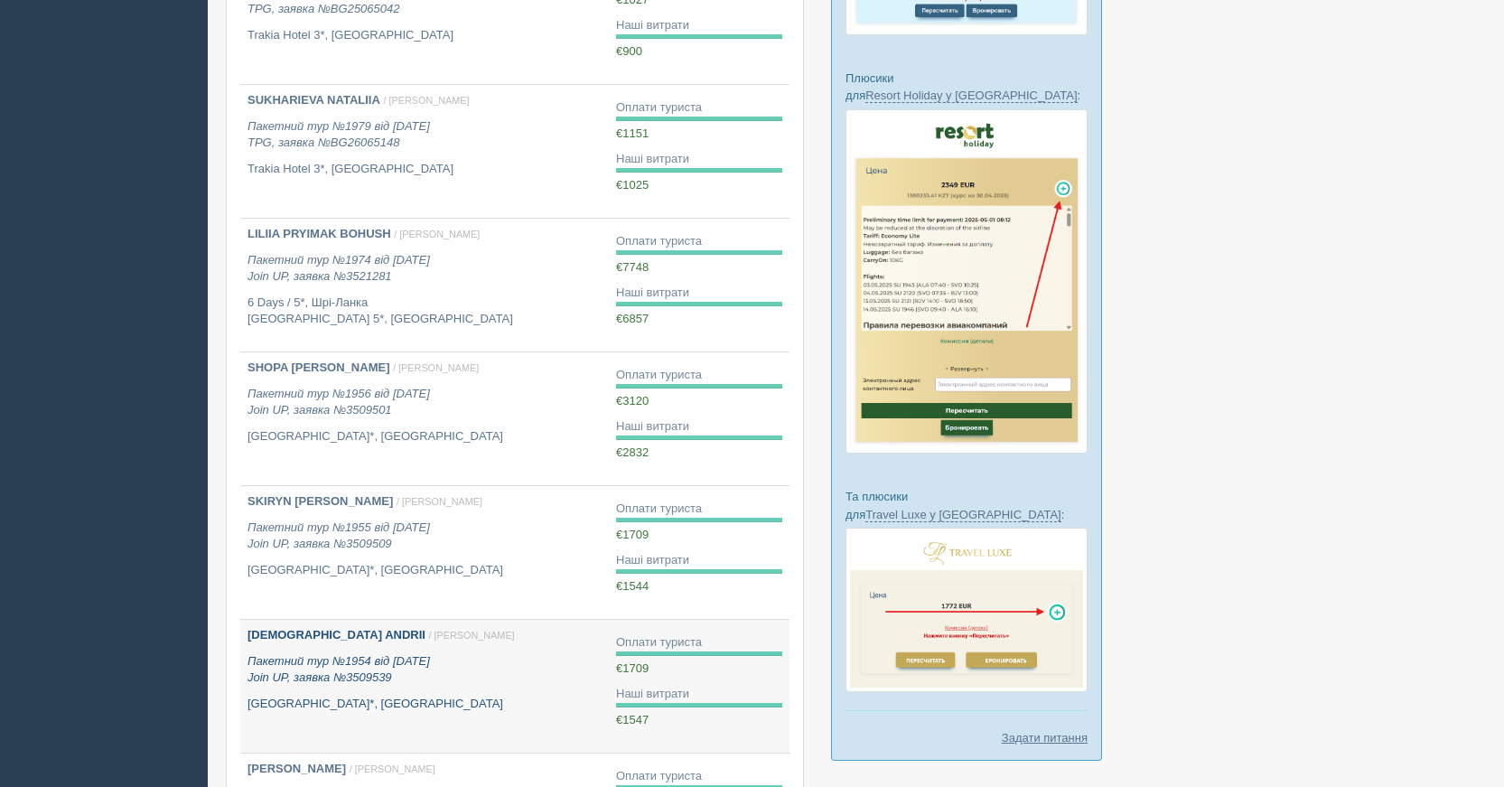
scroll to position [903, 0]
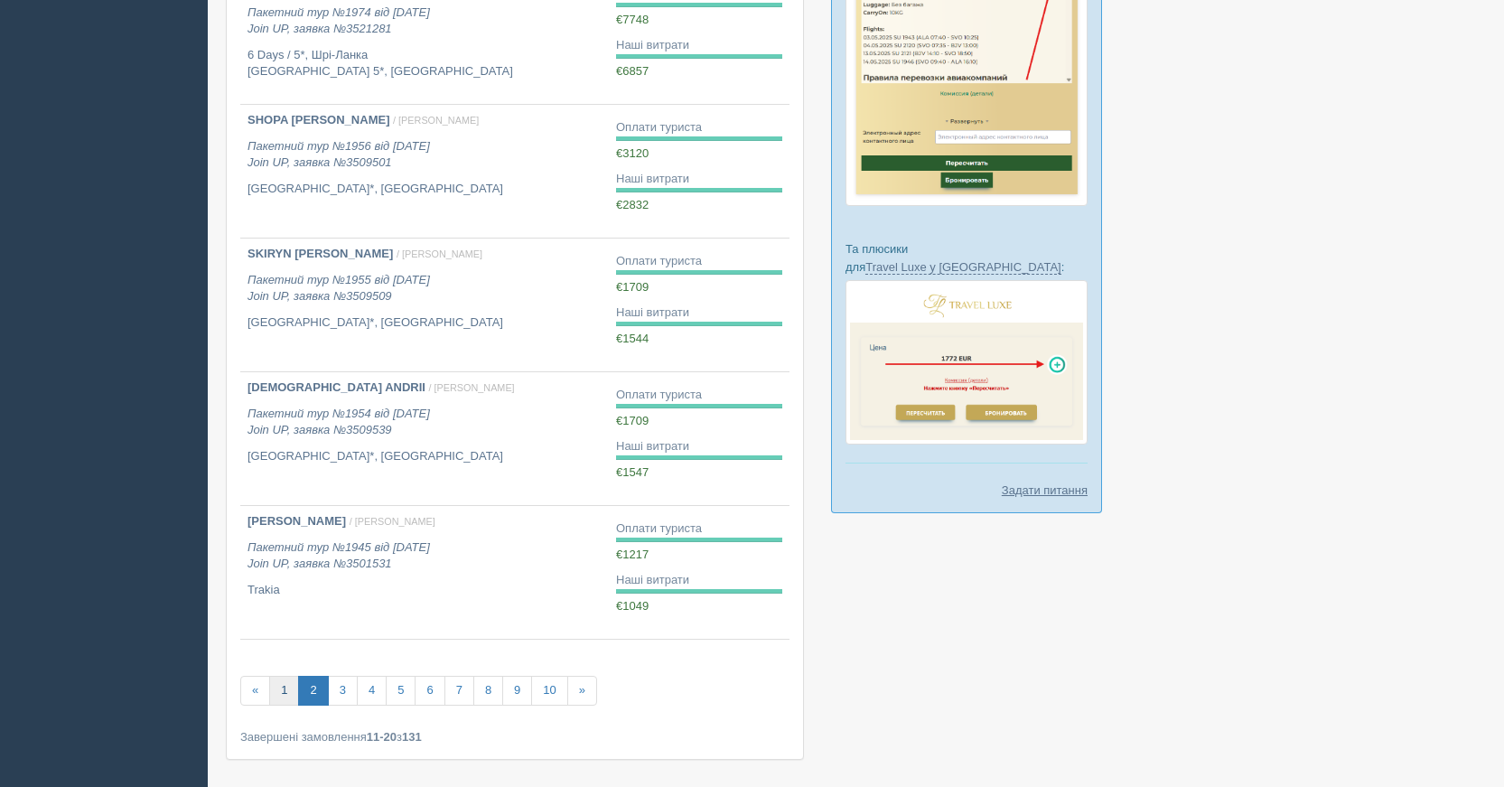
click at [289, 689] on link "1" at bounding box center [284, 691] width 30 height 30
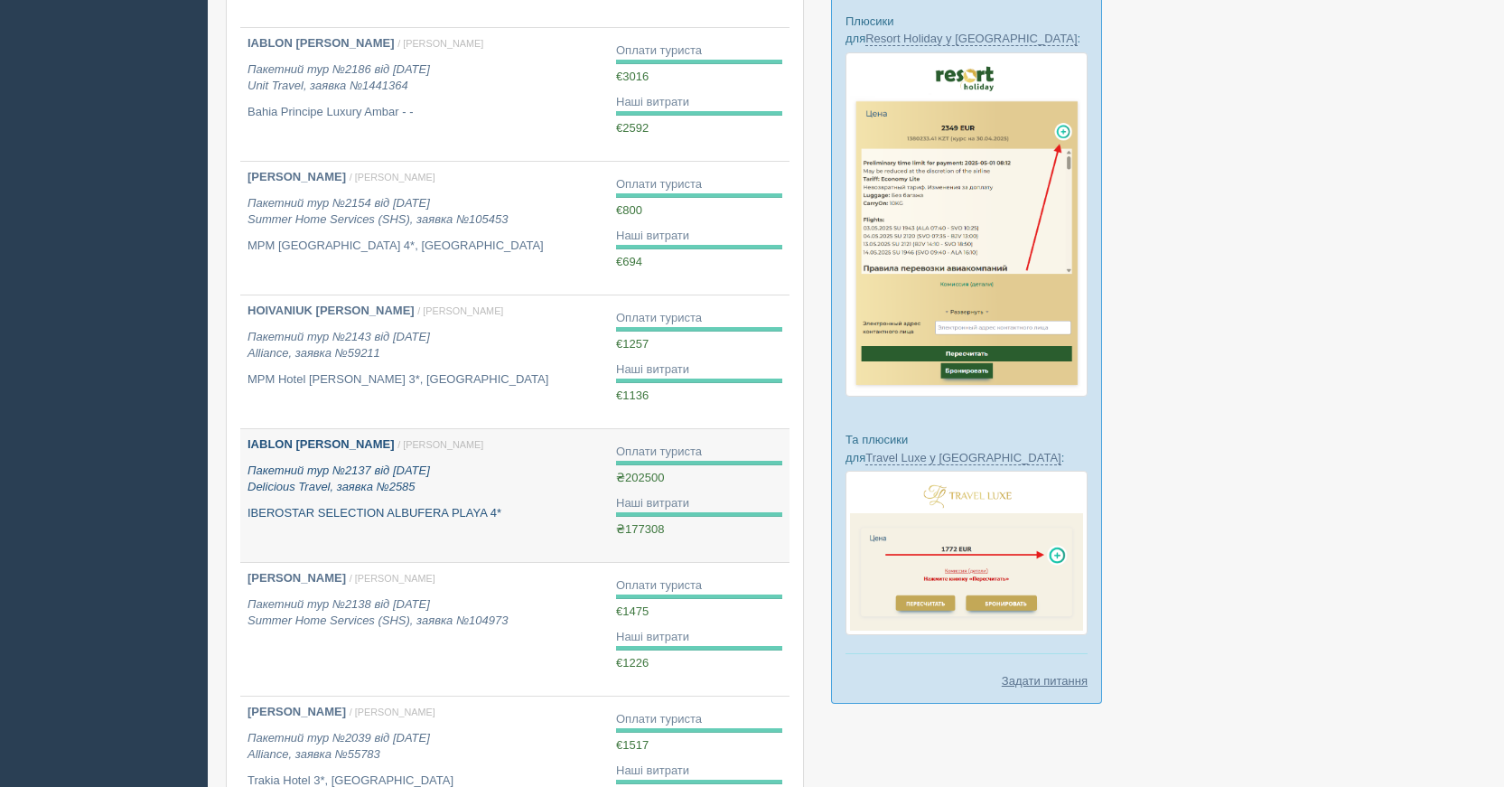
scroll to position [903, 0]
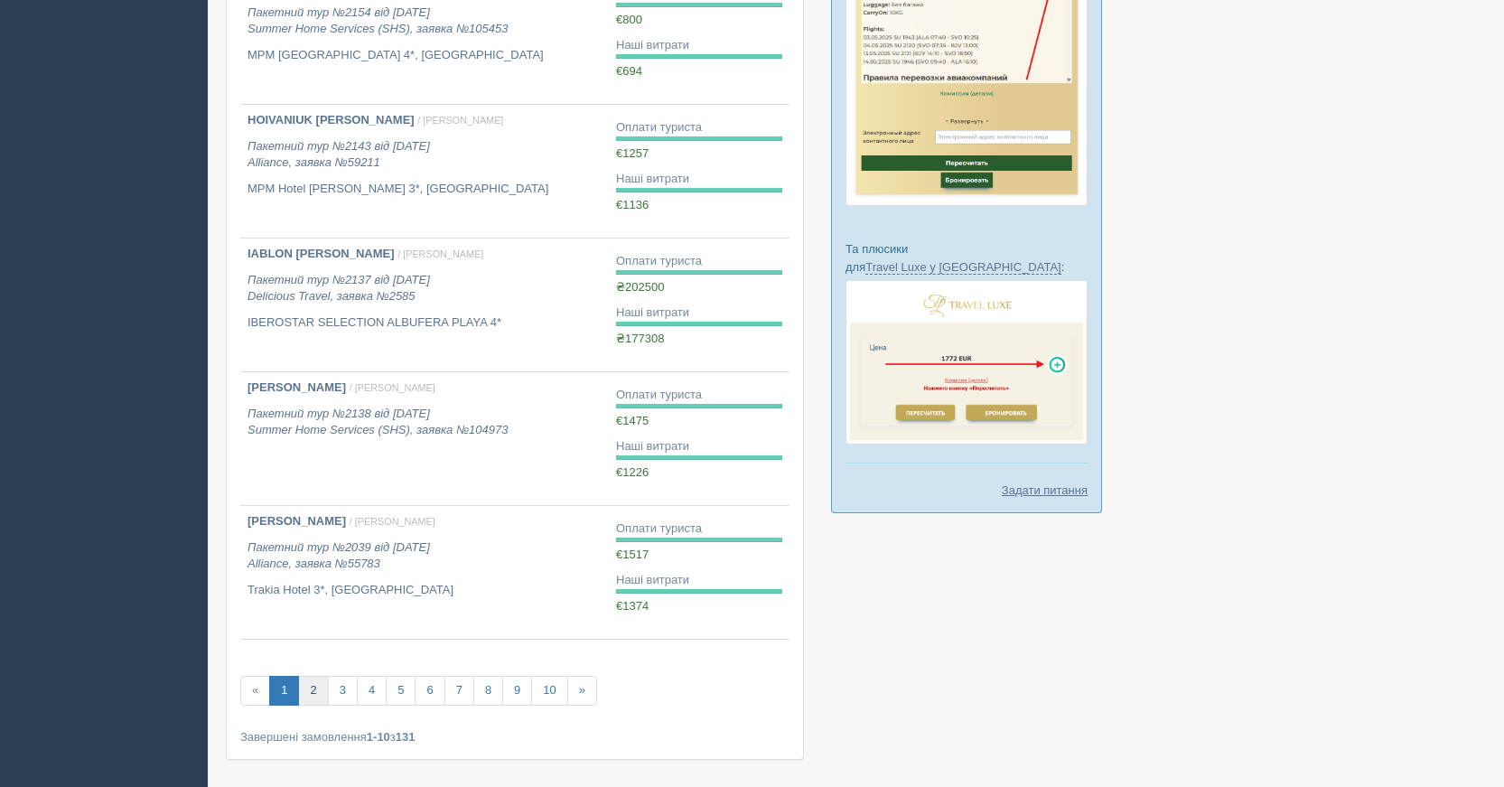
click at [315, 690] on link "2" at bounding box center [313, 691] width 30 height 30
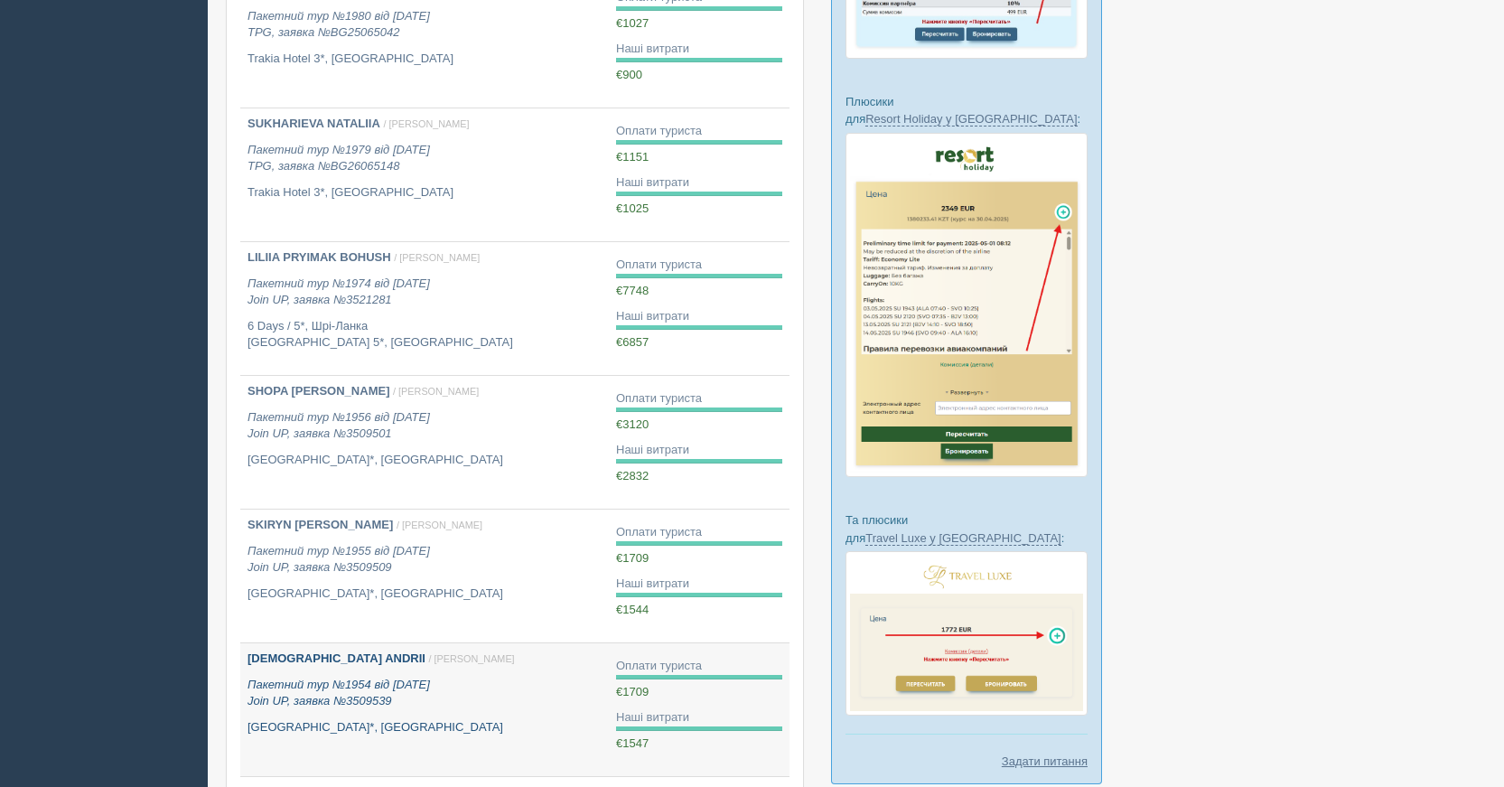
scroll to position [813, 0]
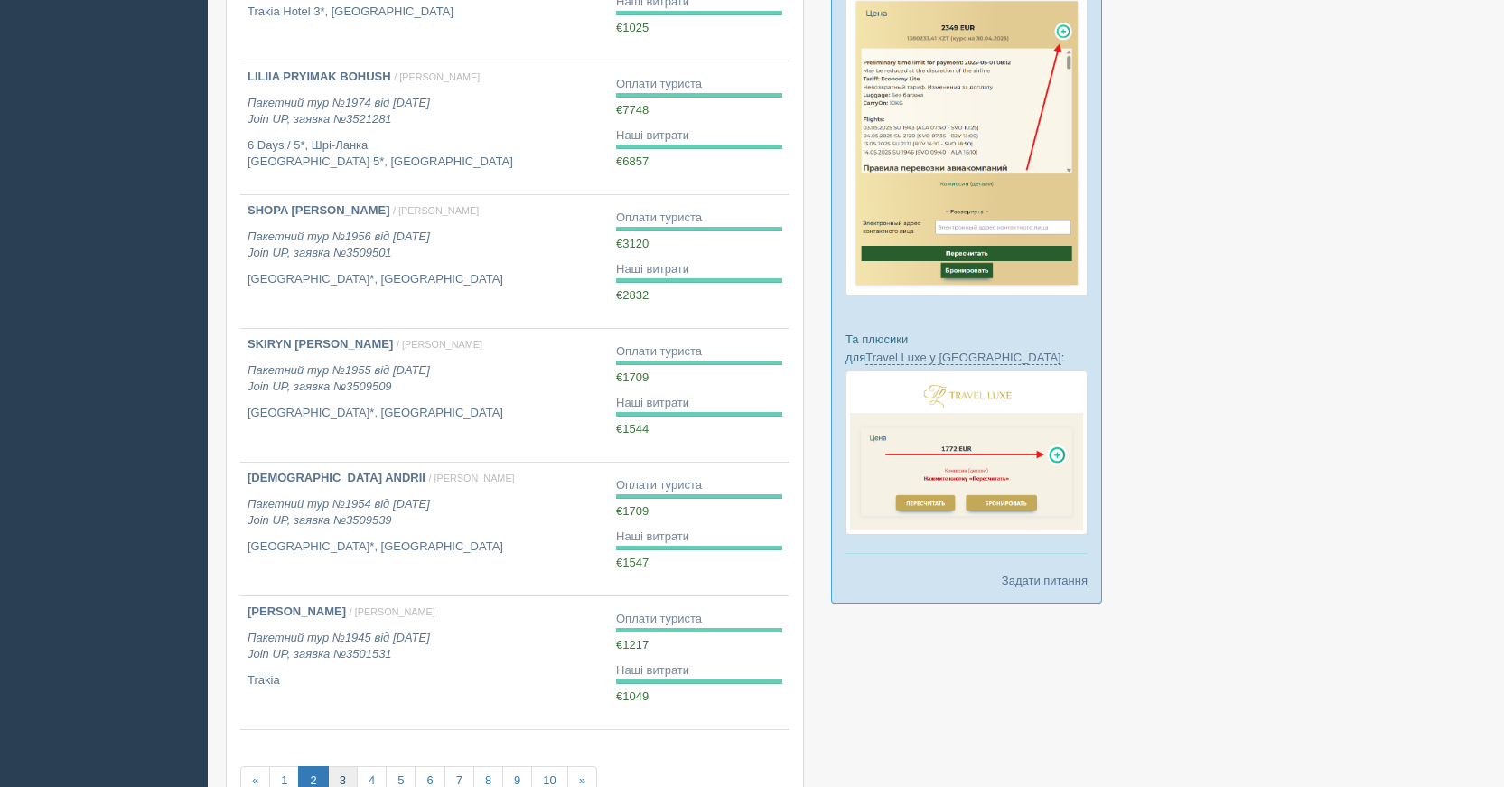
click at [345, 771] on link "3" at bounding box center [343, 781] width 30 height 30
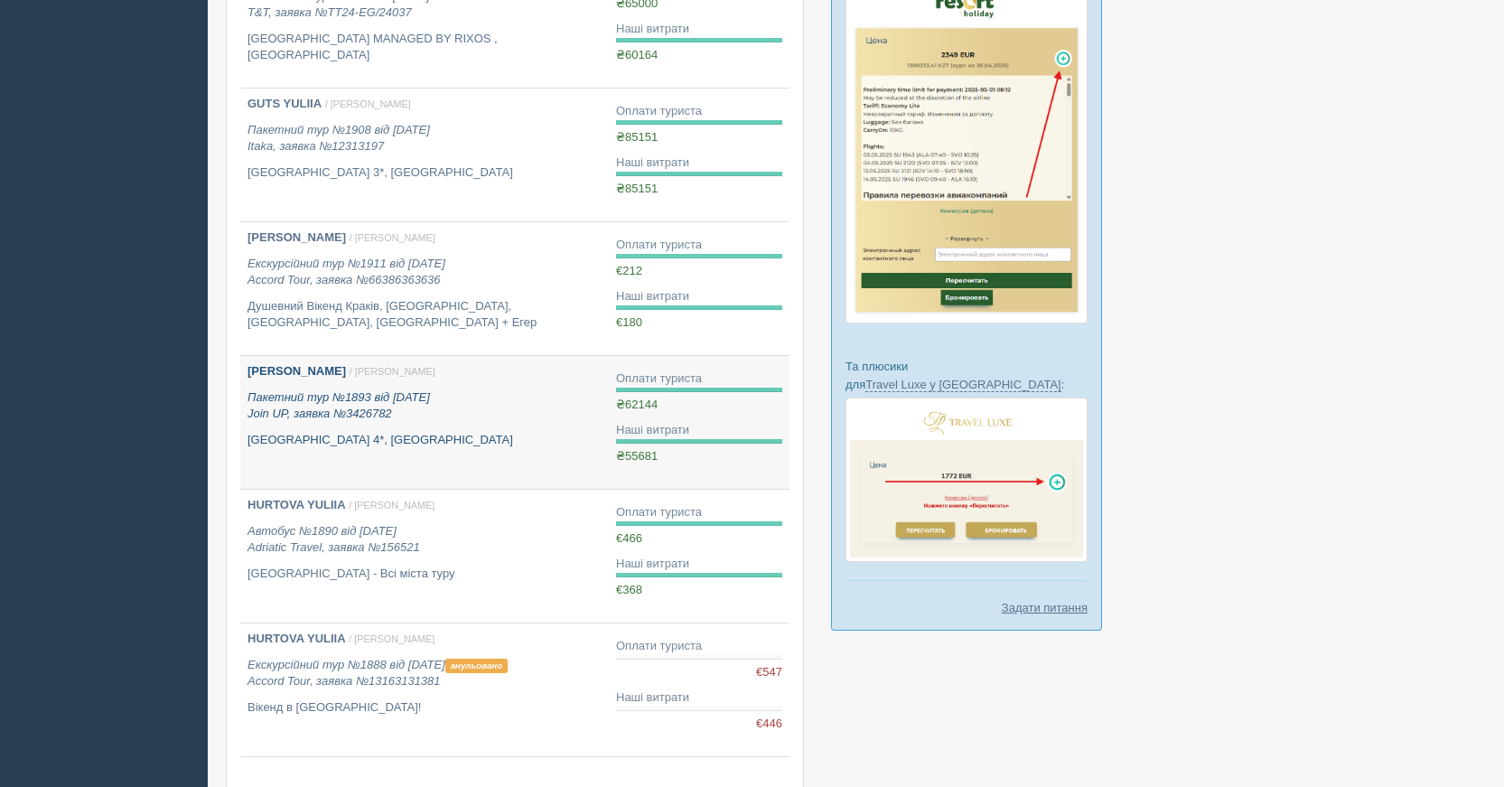
scroll to position [903, 0]
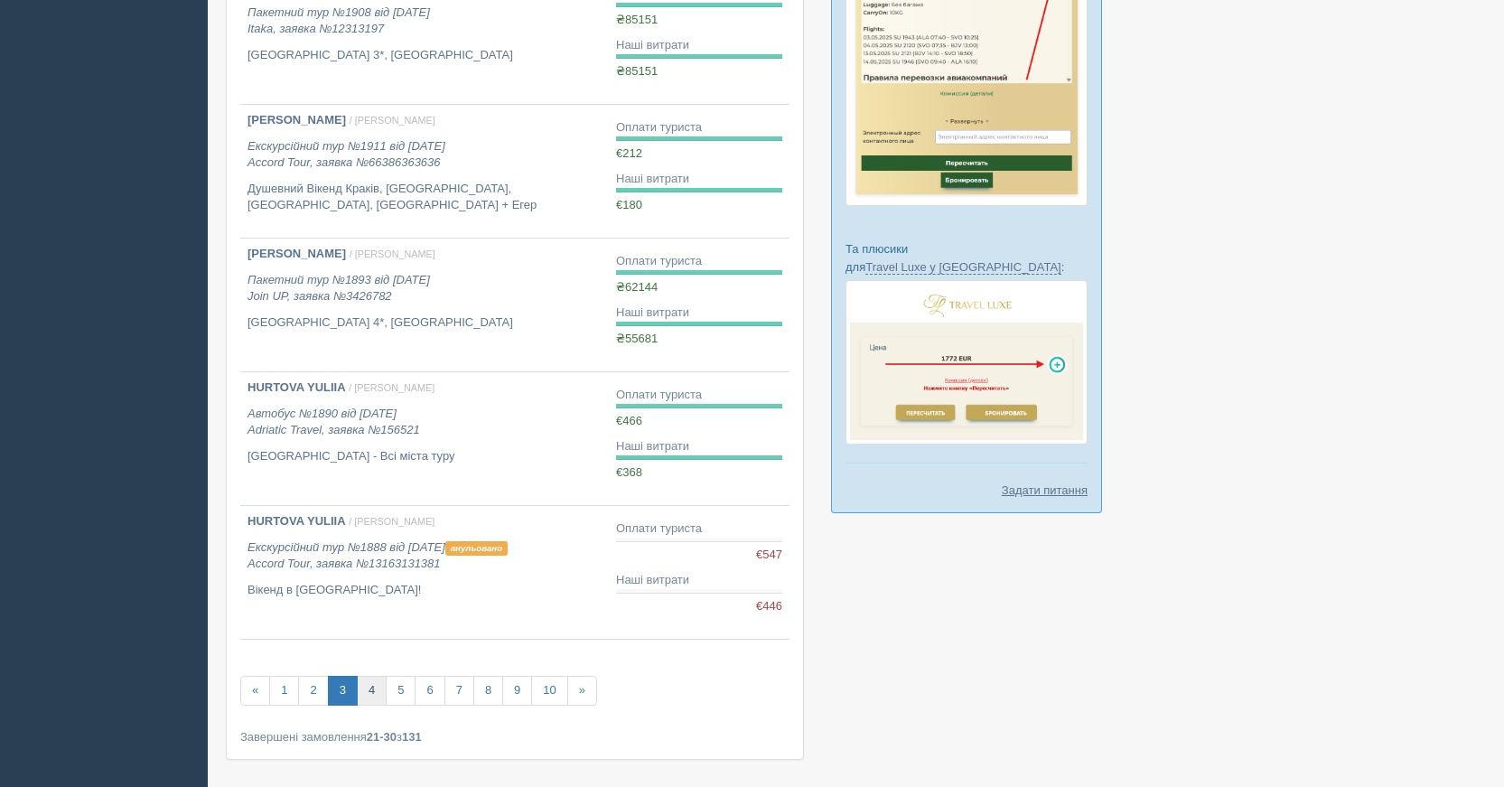
click at [379, 691] on link "4" at bounding box center [372, 691] width 30 height 30
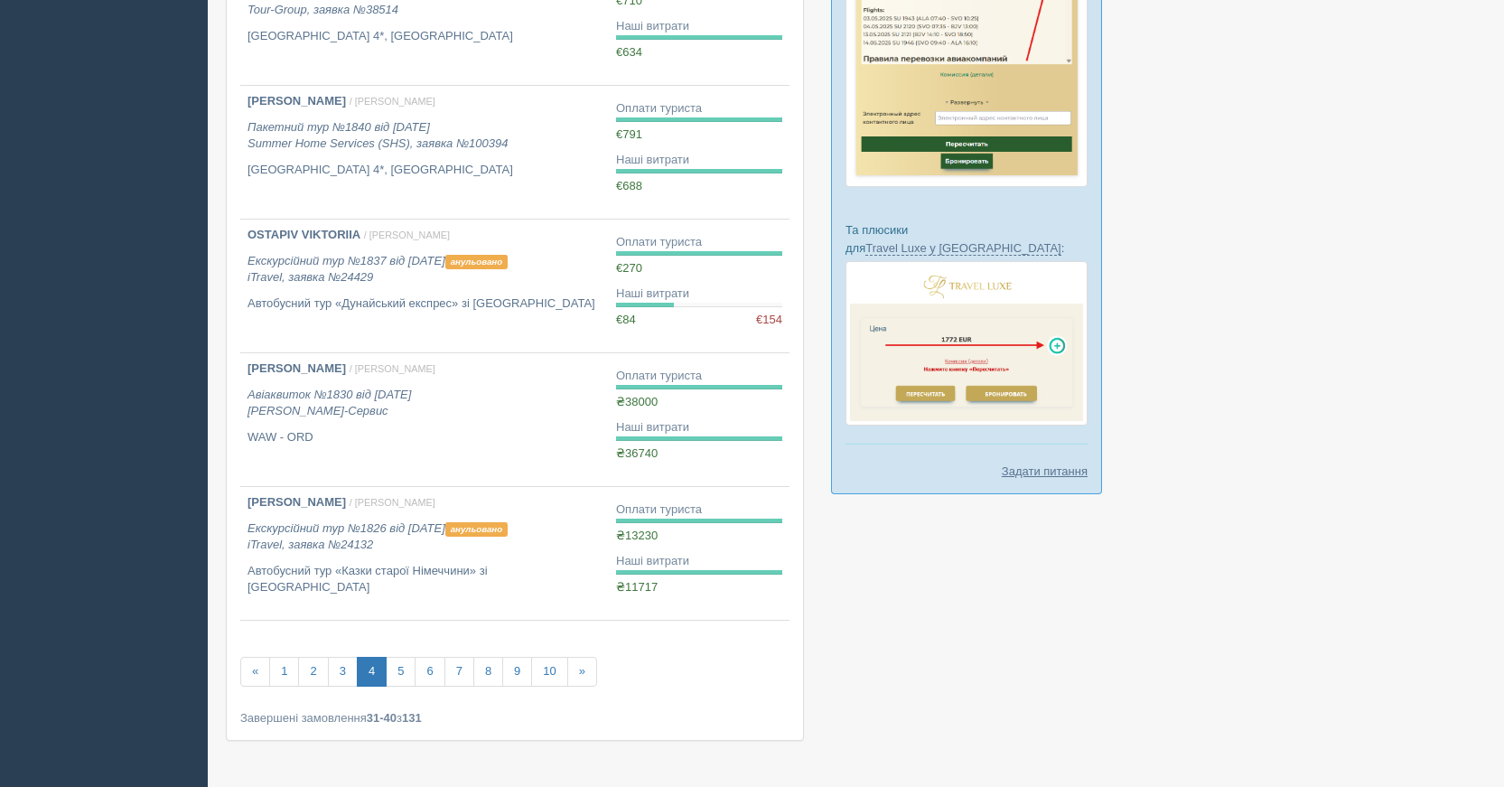
scroll to position [977, 0]
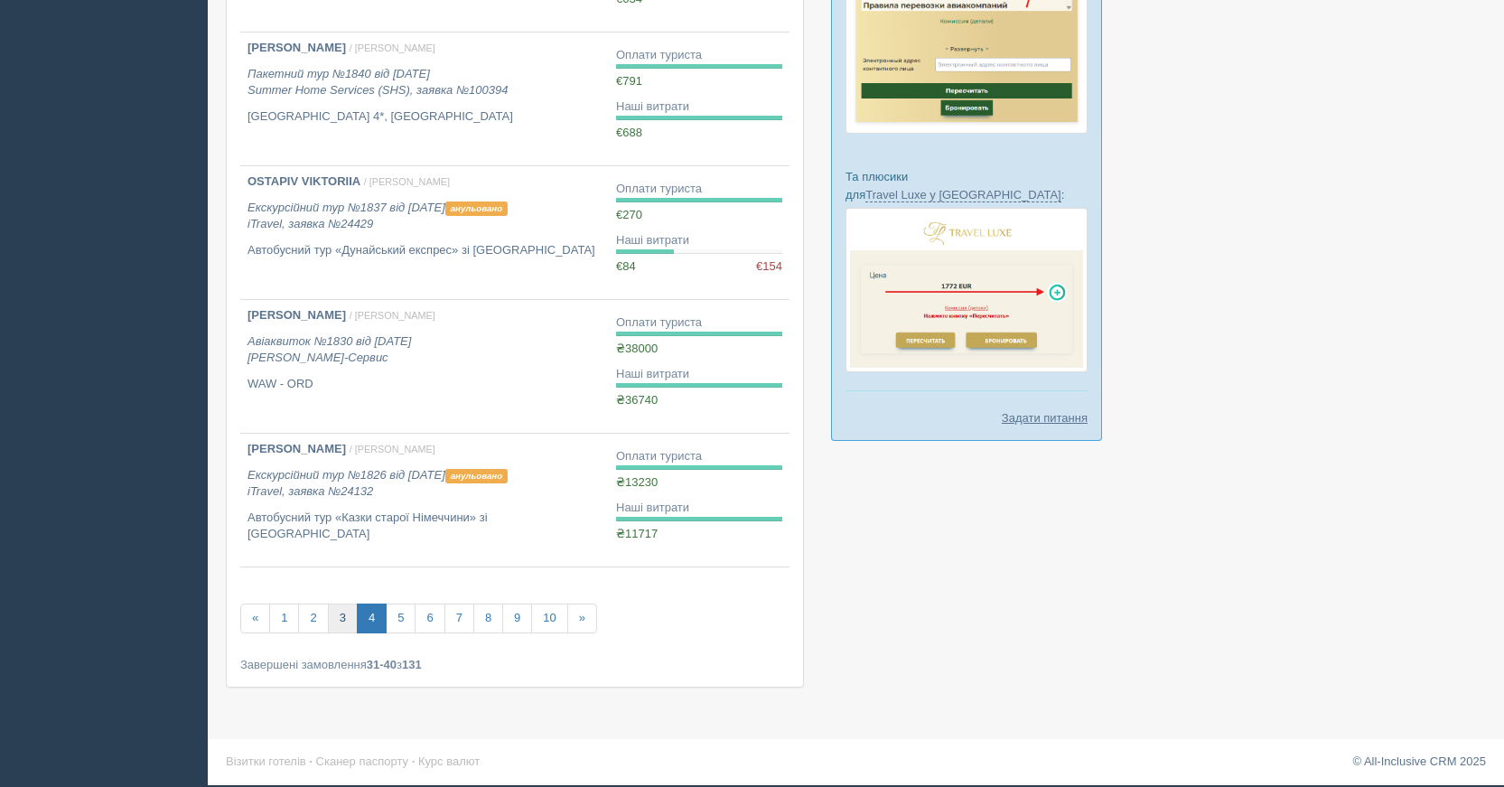
click at [345, 619] on link "3" at bounding box center [343, 618] width 30 height 30
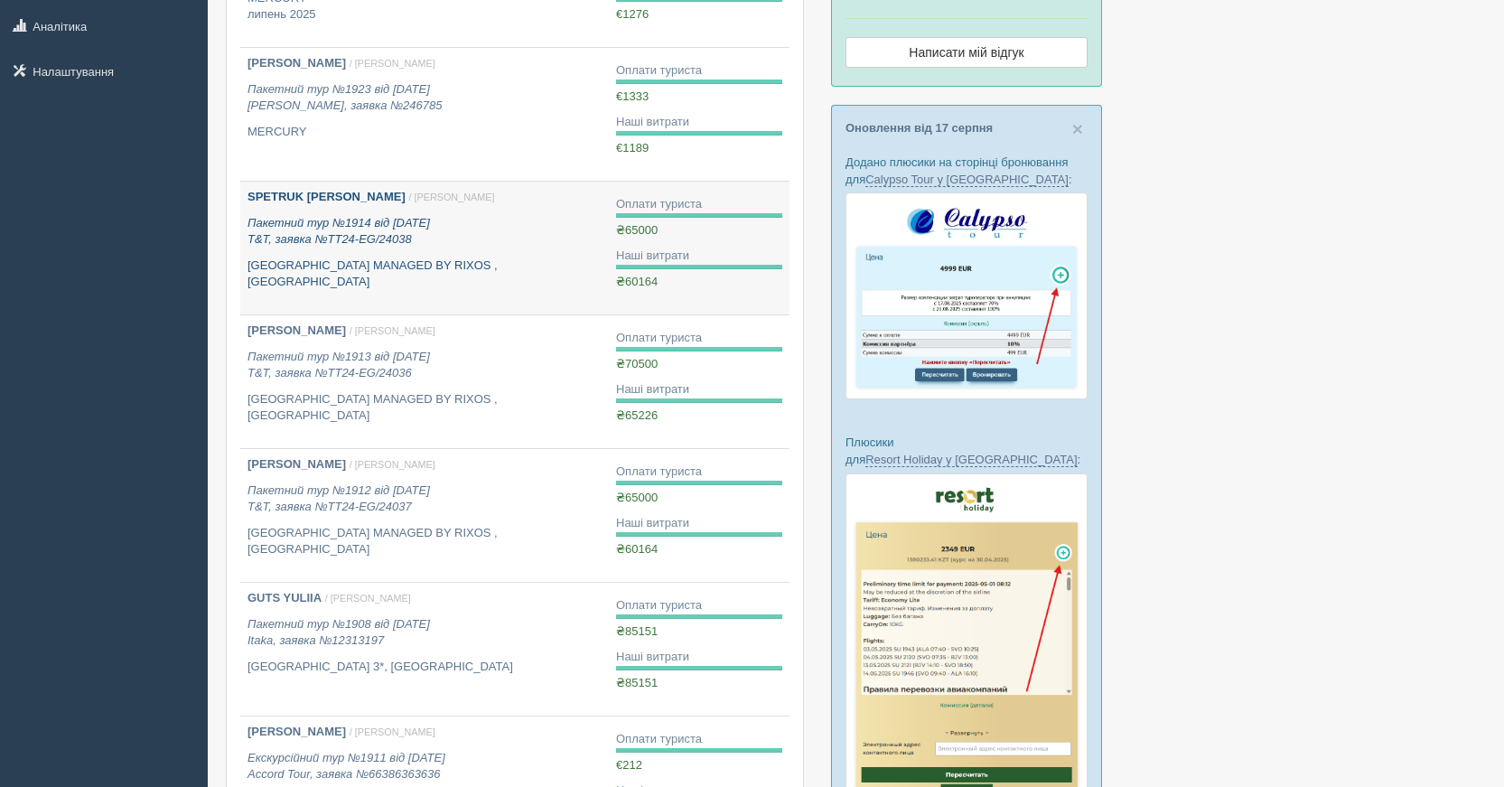
scroll to position [361, 0]
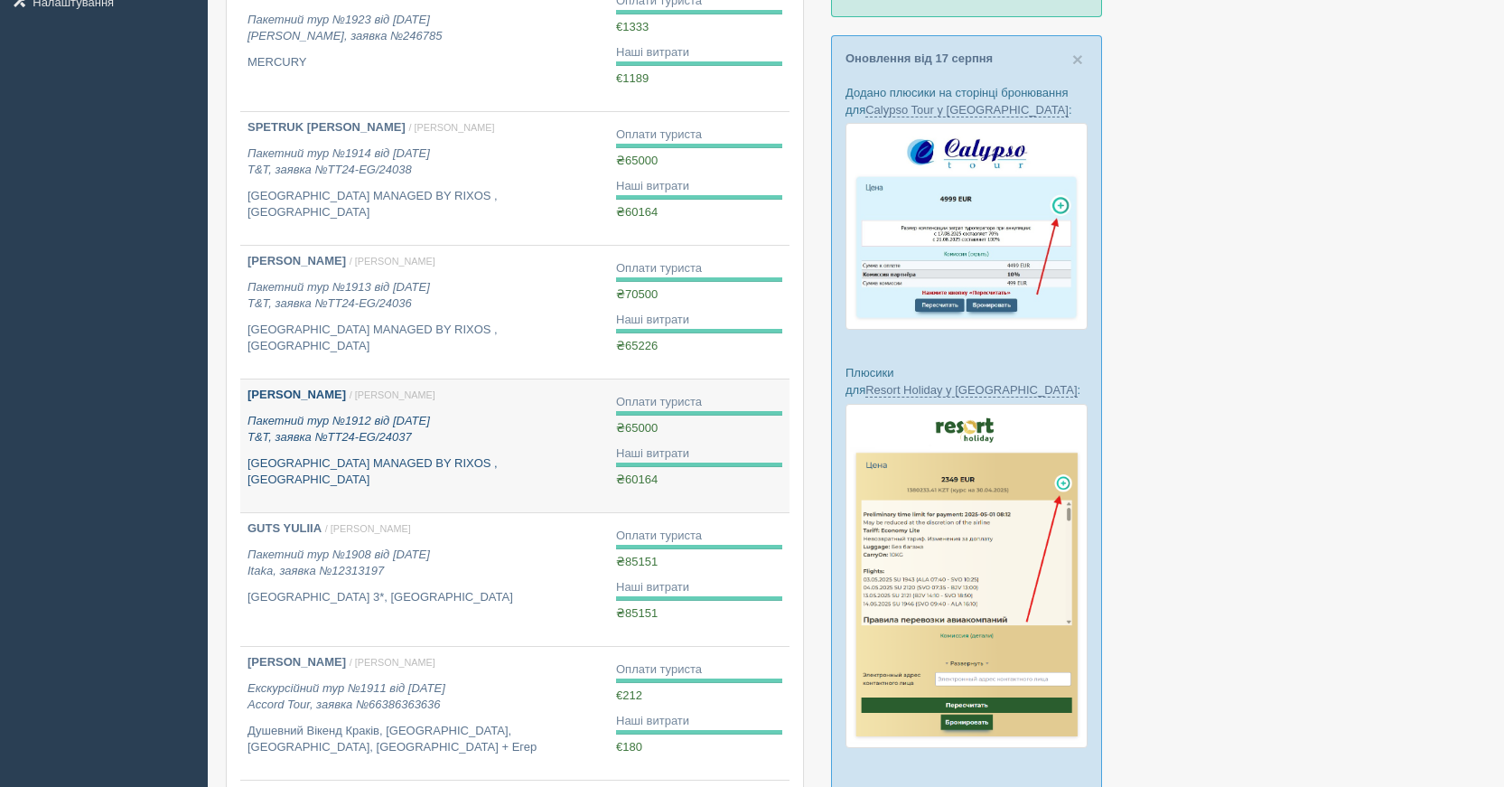
click at [432, 450] on div "[PERSON_NAME] / [PERSON_NAME] Пакетний тур №1912 від [DATE] T&T, заявка №TT24-E…" at bounding box center [425, 438] width 354 height 102
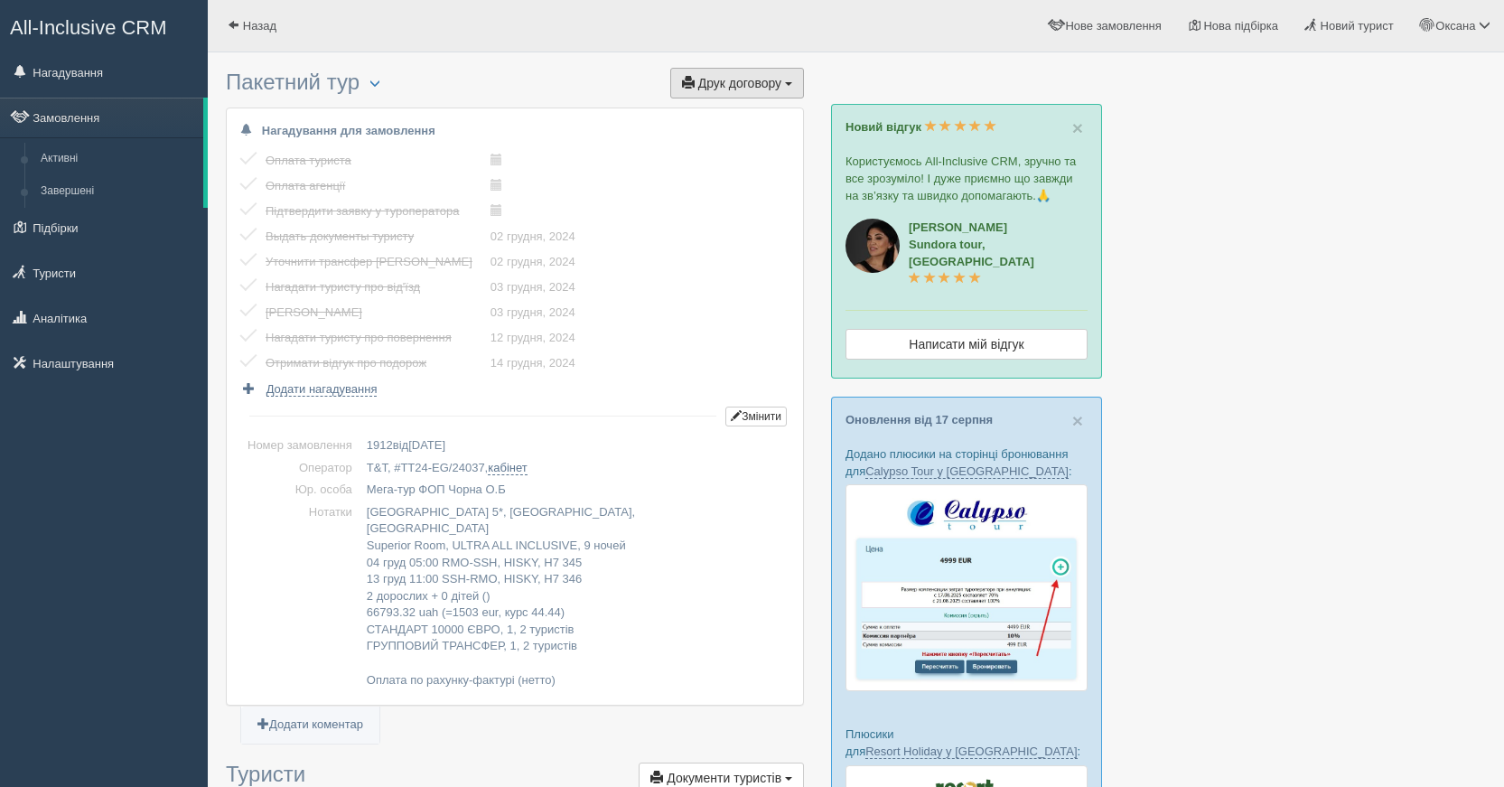
click at [715, 79] on span "Друк договору" at bounding box center [739, 83] width 83 height 14
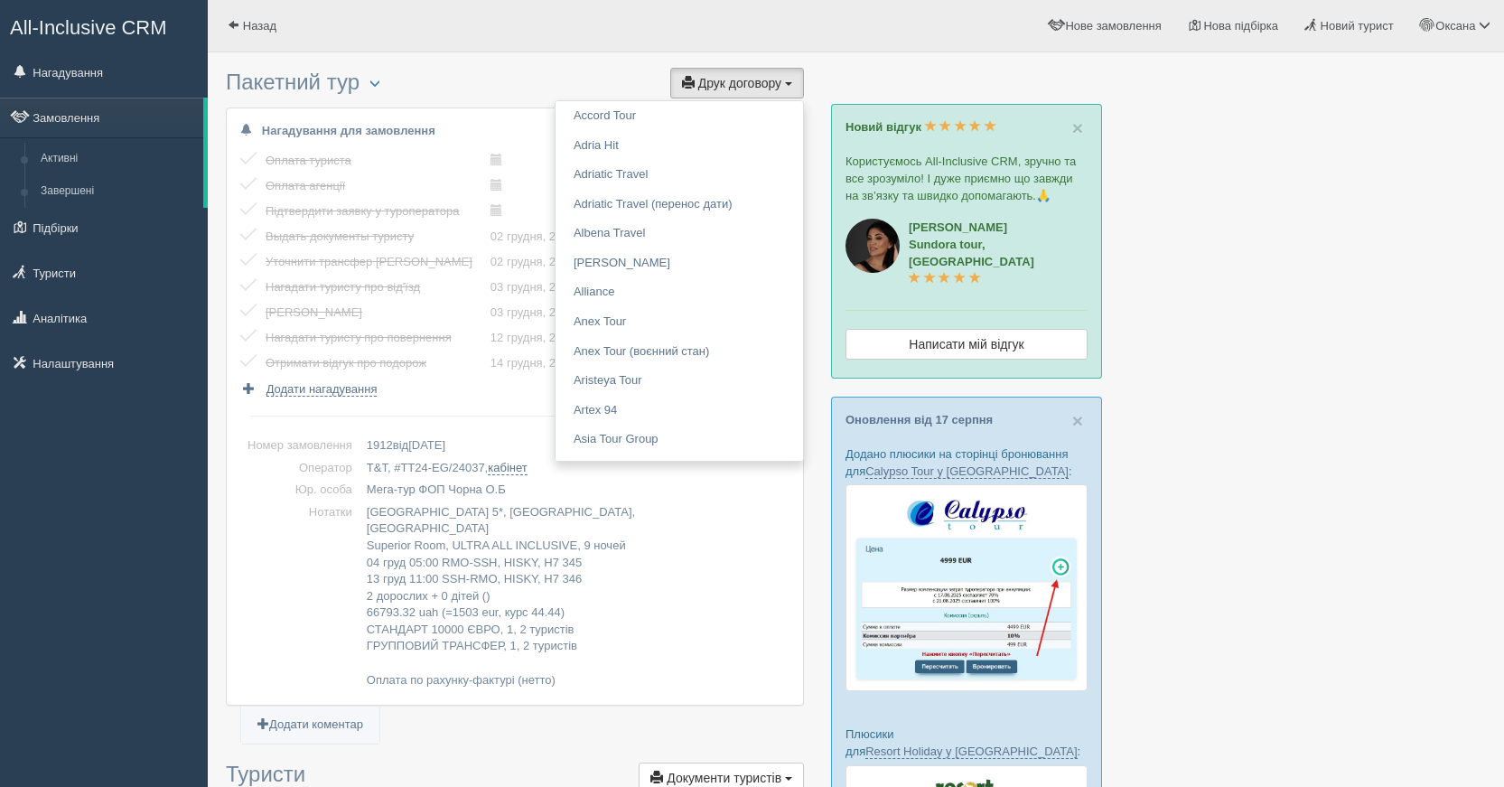
click at [589, 55] on div at bounding box center [856, 35] width 1260 height 52
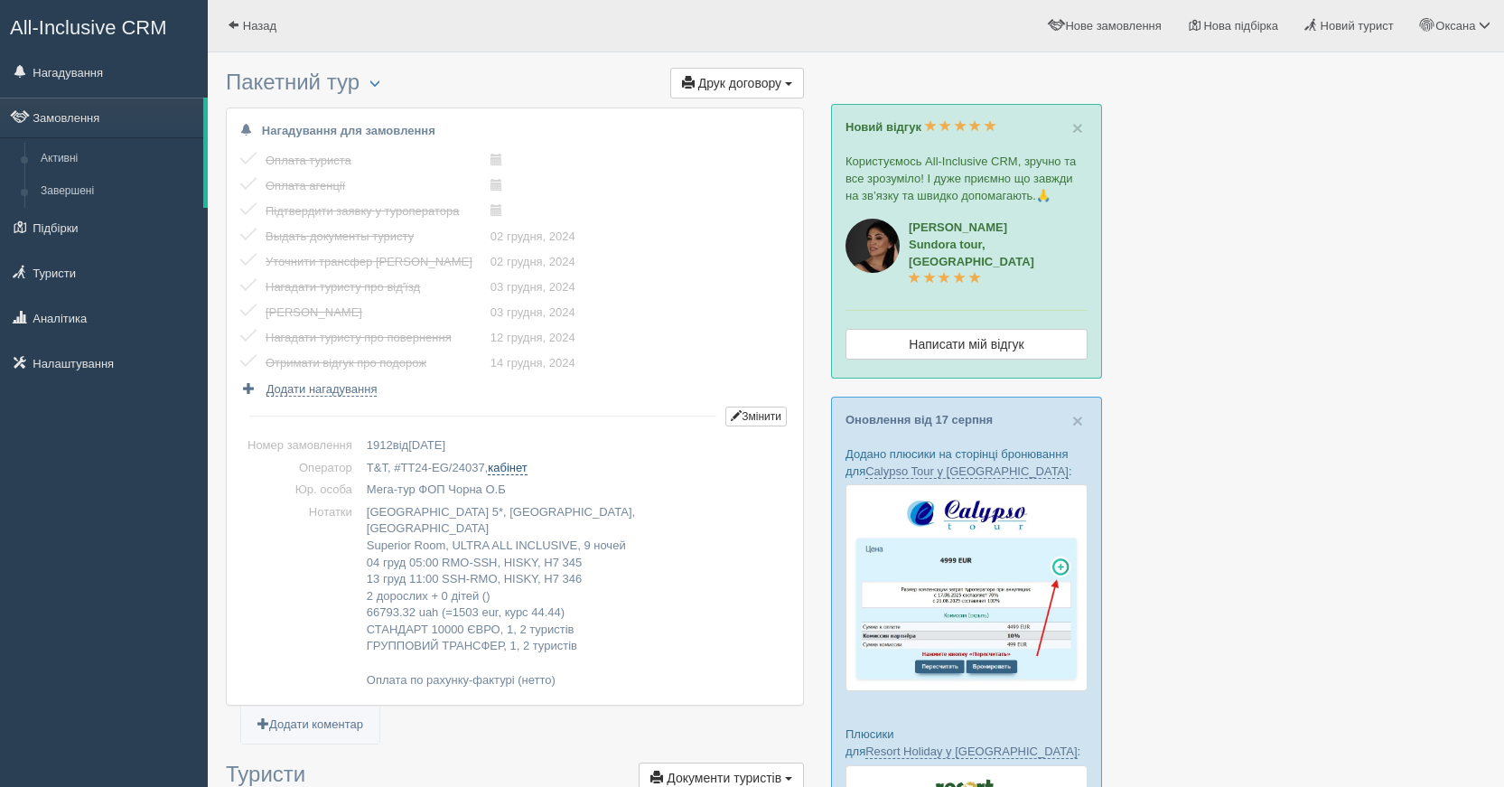
click at [508, 466] on link "кабінет" at bounding box center [507, 468] width 39 height 14
